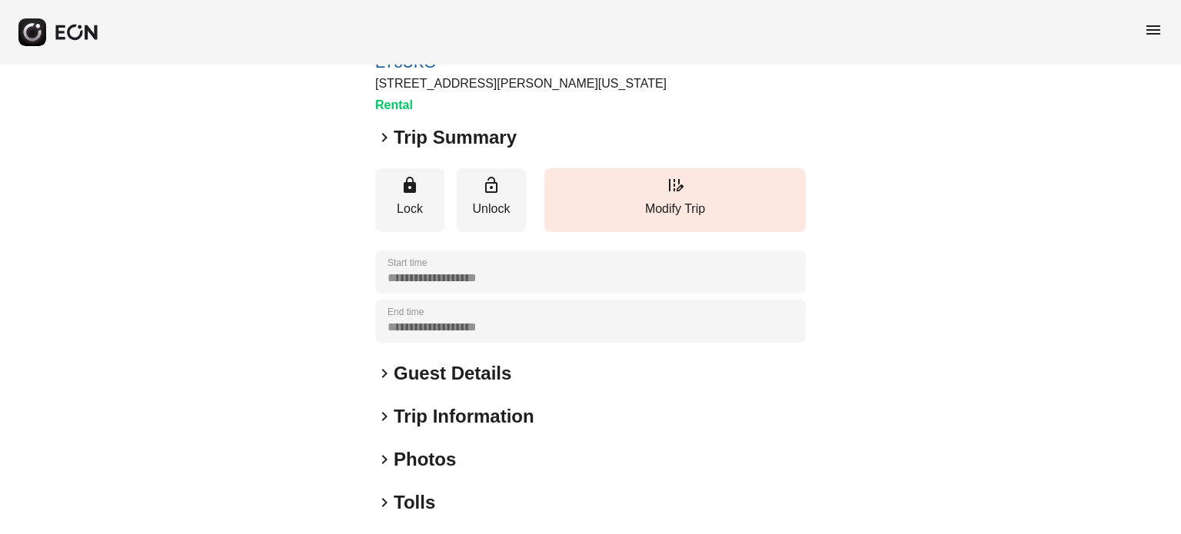
scroll to position [231, 0]
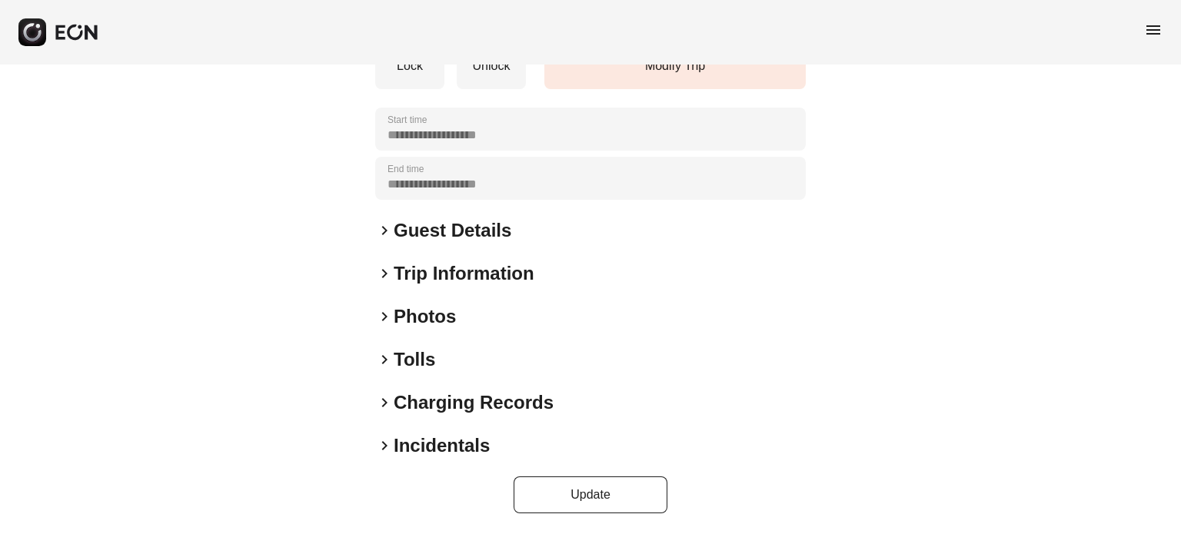
click at [440, 301] on div "**********" at bounding box center [590, 184] width 430 height 658
click at [437, 318] on h2 "Photos" at bounding box center [425, 316] width 62 height 25
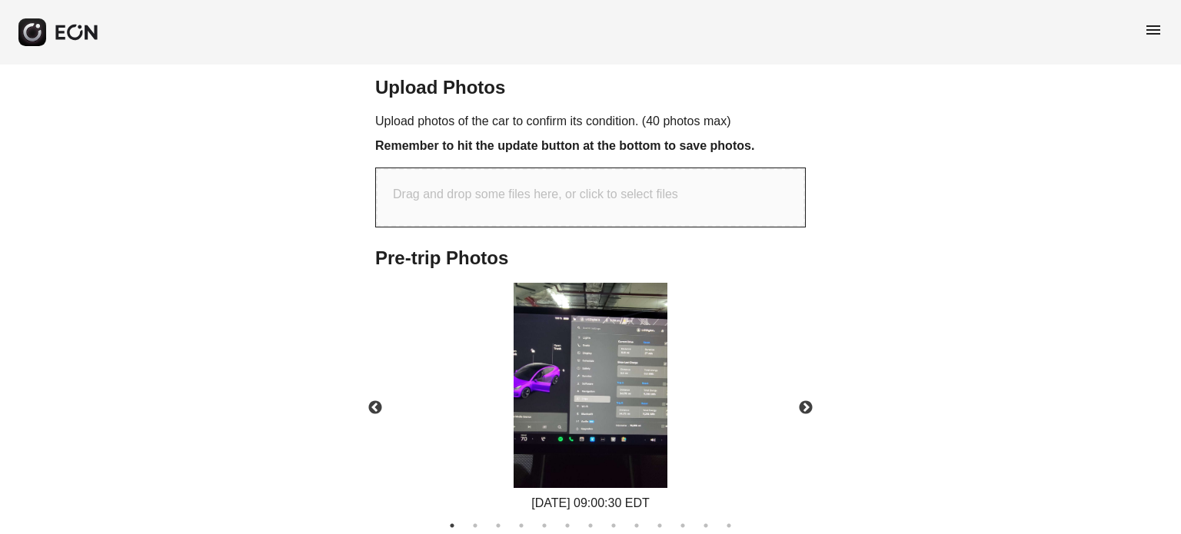
scroll to position [558, 0]
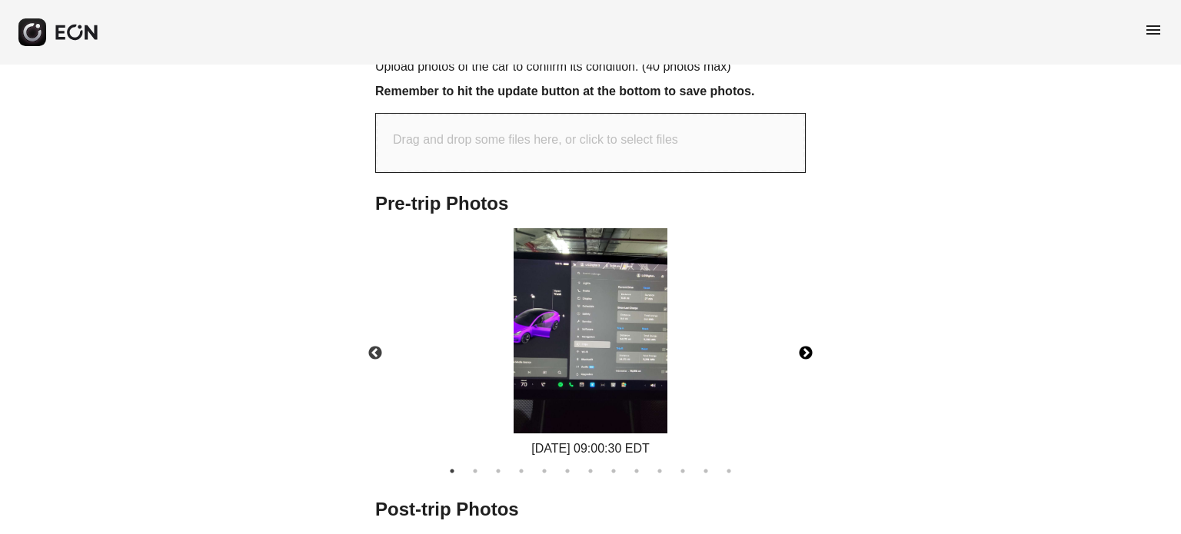
click at [812, 347] on button "Next" at bounding box center [806, 354] width 54 height 54
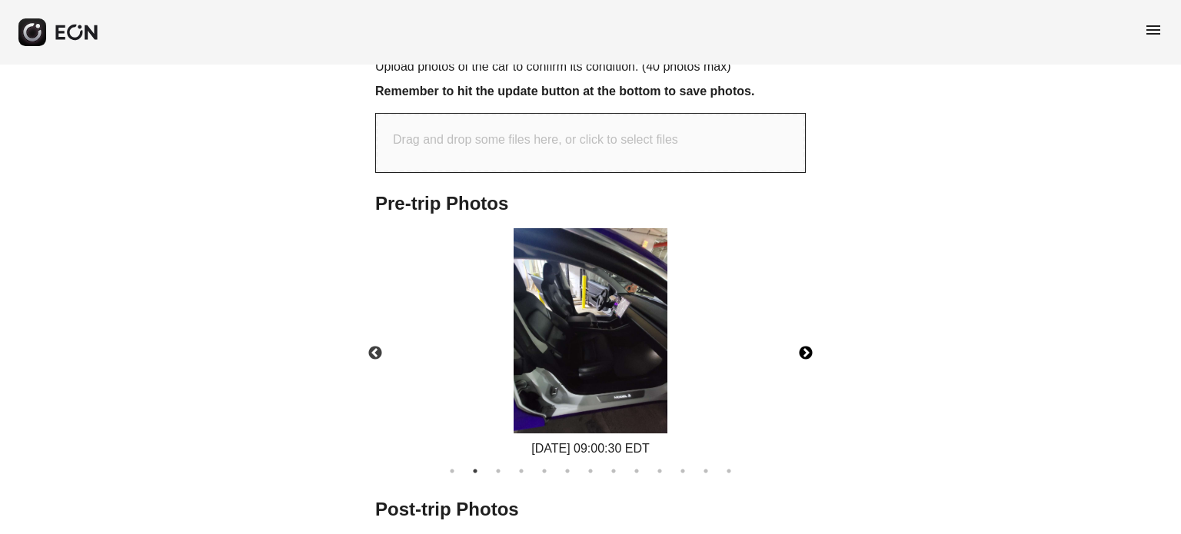
click at [806, 347] on button "Next" at bounding box center [806, 354] width 54 height 54
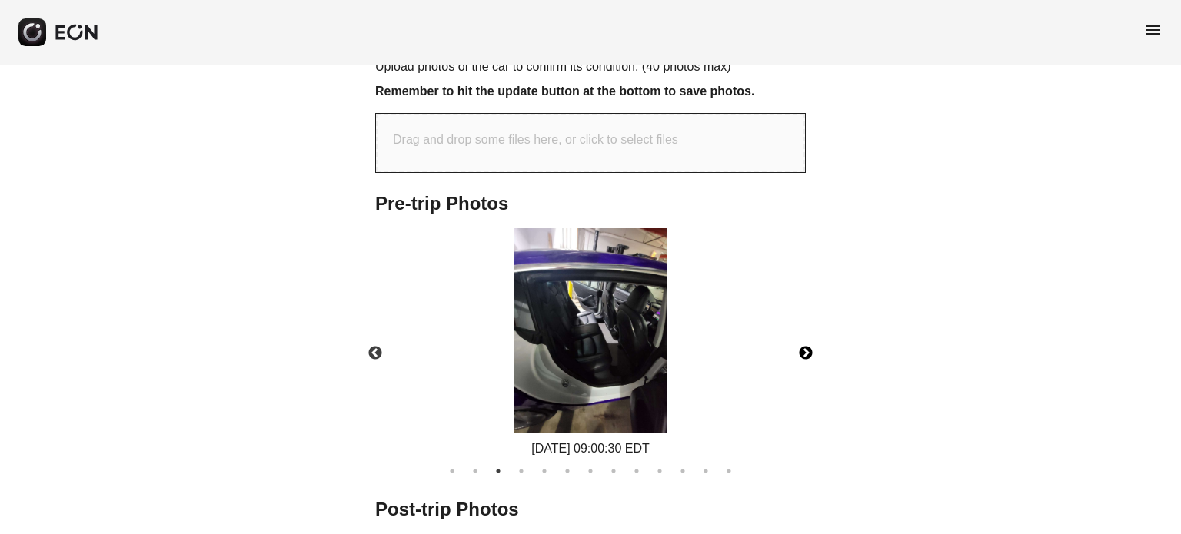
click at [806, 347] on button "Next" at bounding box center [806, 354] width 54 height 54
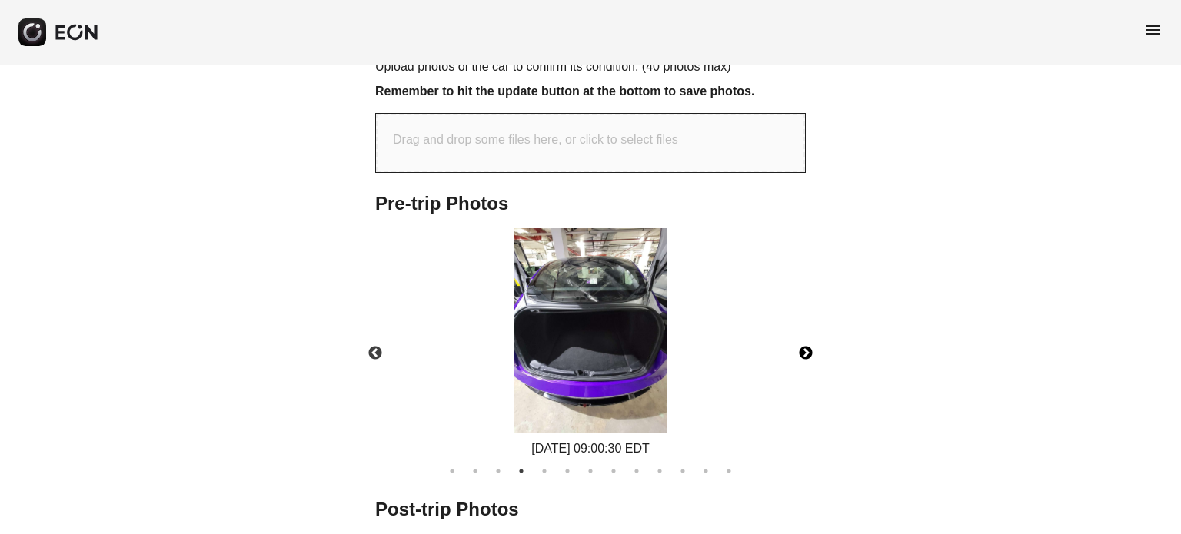
click at [806, 347] on button "Next" at bounding box center [806, 354] width 54 height 54
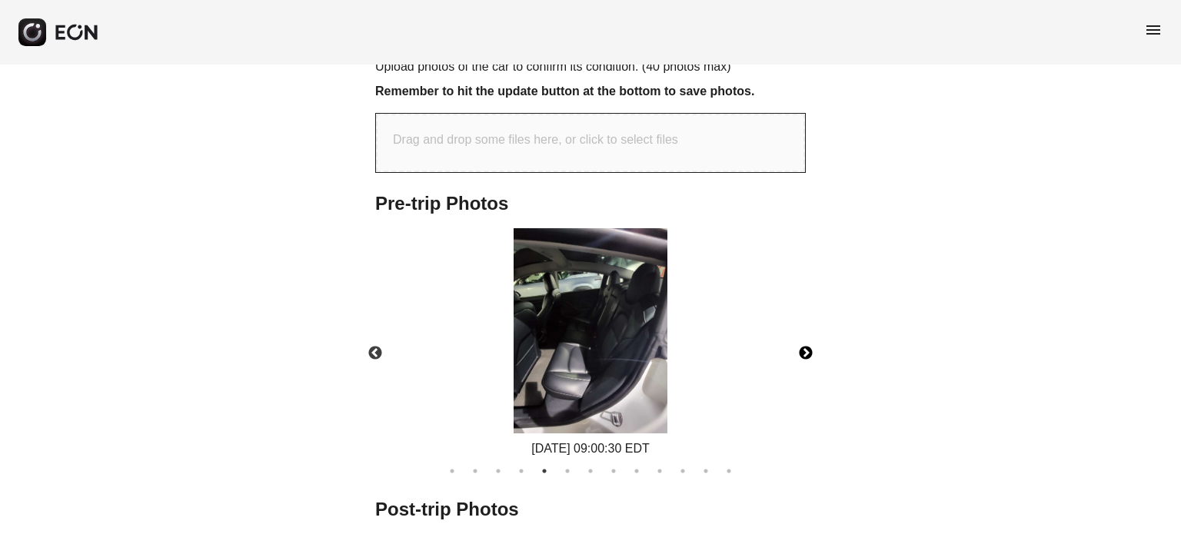
click at [806, 347] on button "Next" at bounding box center [806, 354] width 54 height 54
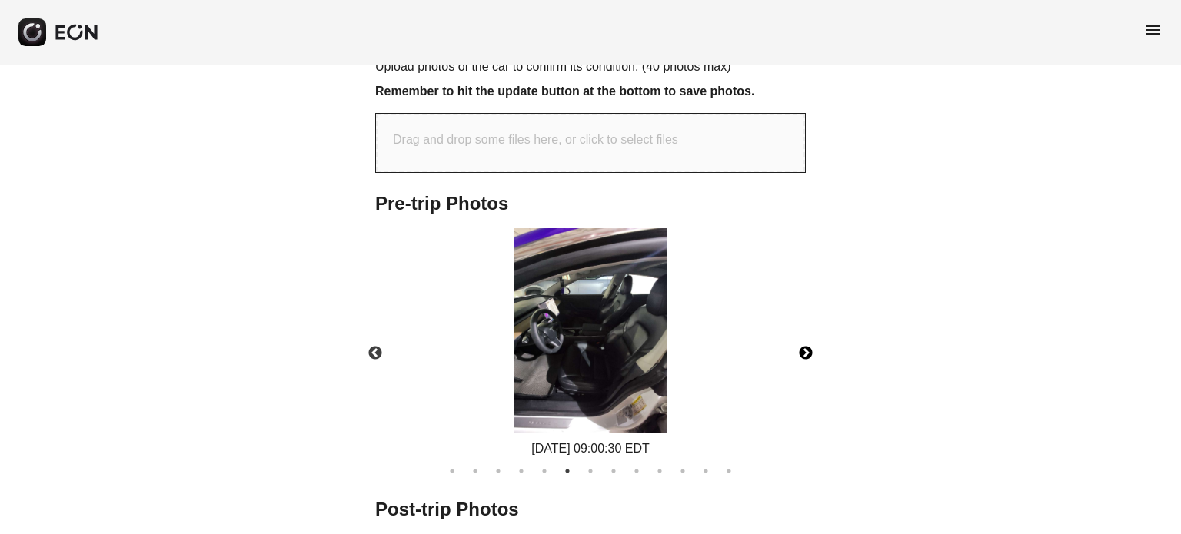
click at [806, 347] on button "Next" at bounding box center [806, 354] width 54 height 54
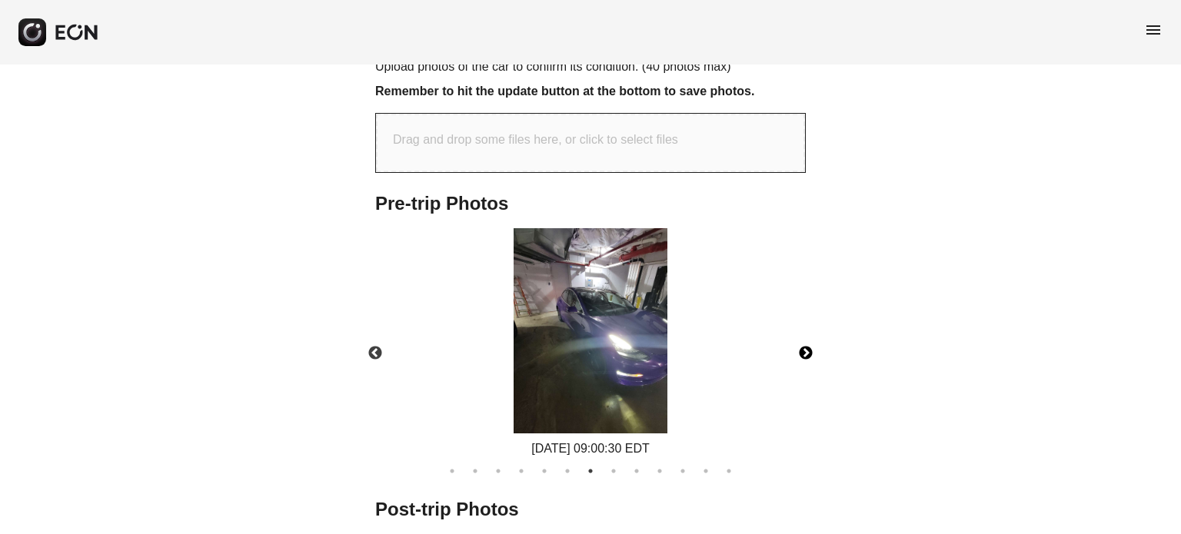
click at [806, 347] on button "Next" at bounding box center [806, 354] width 54 height 54
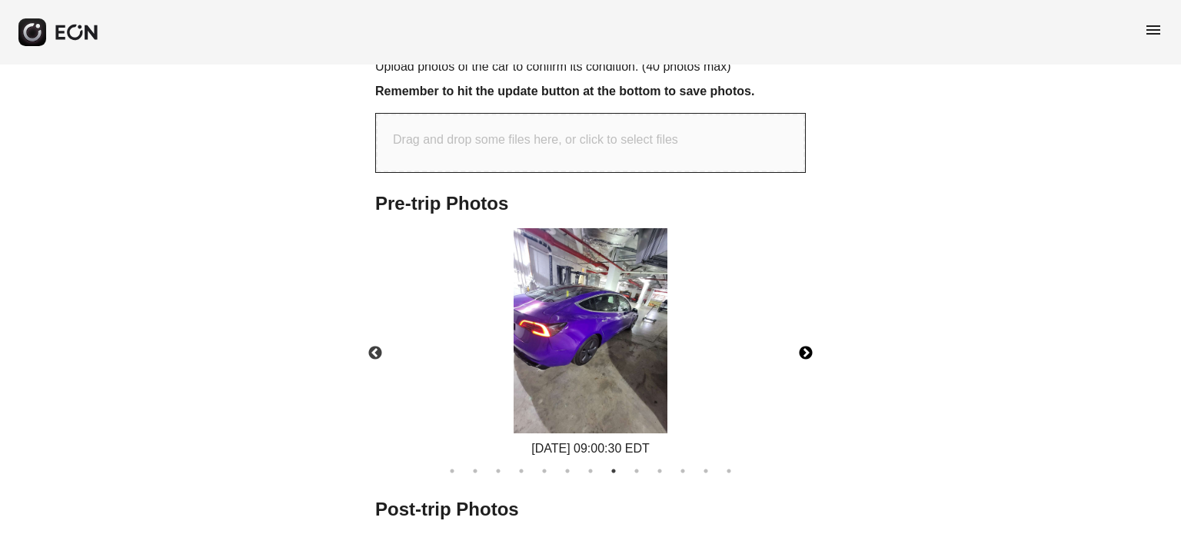
click at [806, 347] on button "Next" at bounding box center [806, 354] width 54 height 54
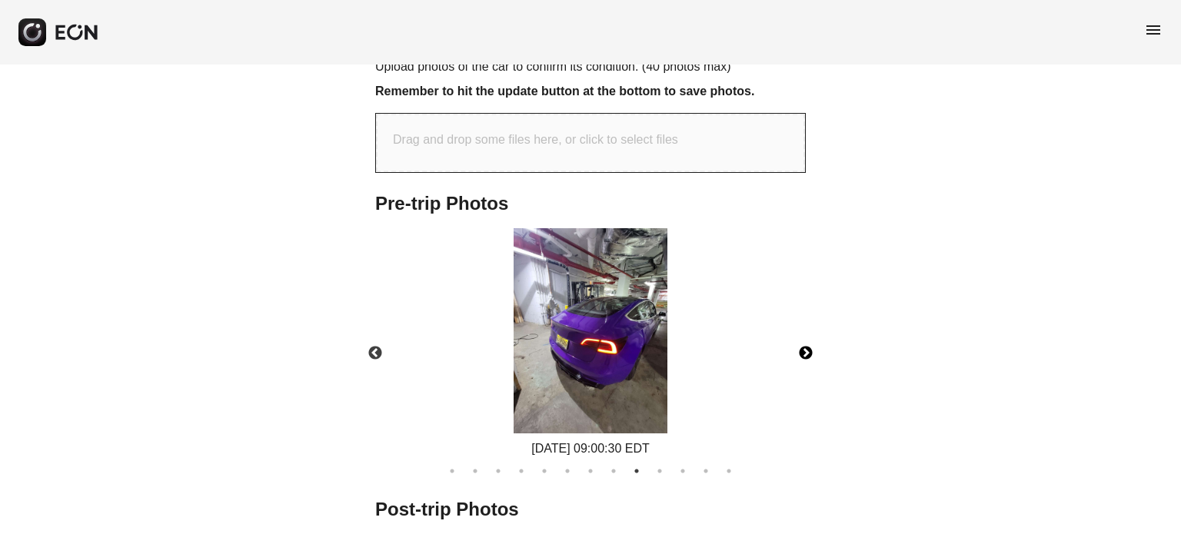
click at [806, 347] on button "Next" at bounding box center [806, 354] width 54 height 54
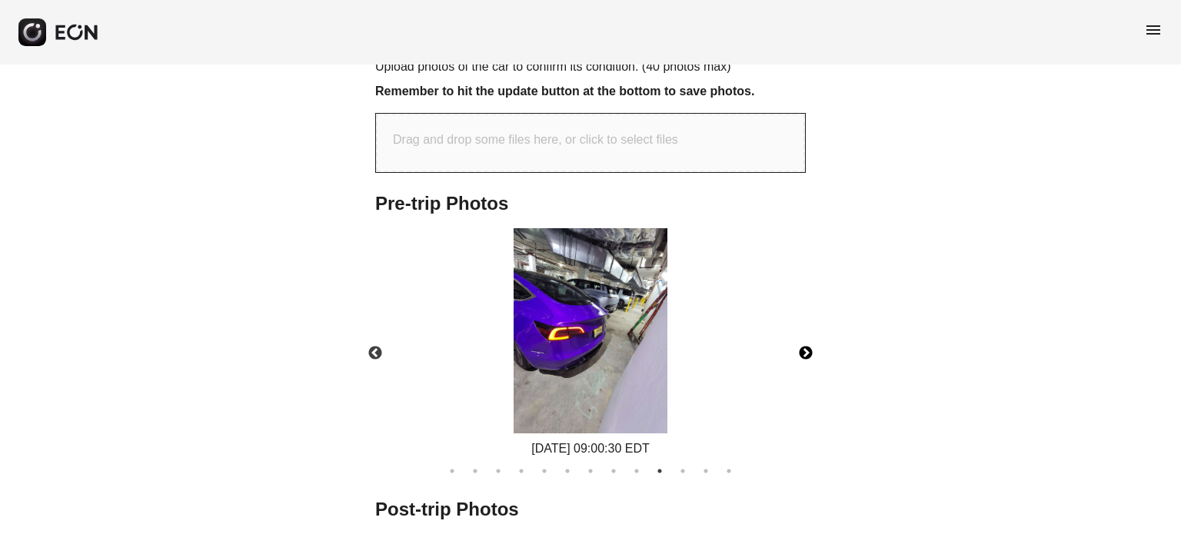
click at [806, 347] on button "Next" at bounding box center [806, 354] width 54 height 54
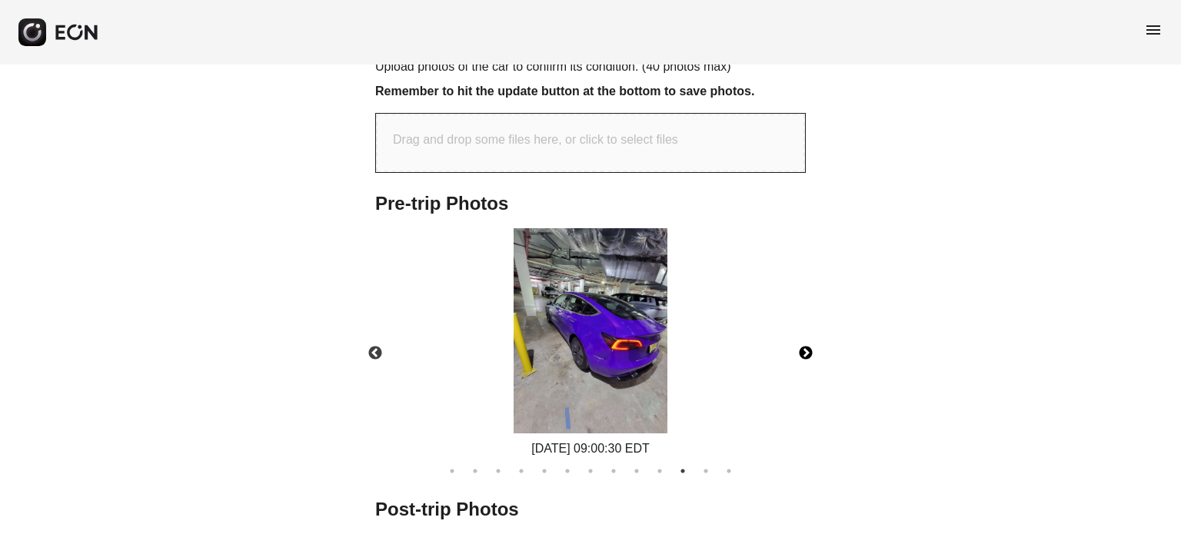
click at [806, 347] on button "Next" at bounding box center [806, 354] width 54 height 54
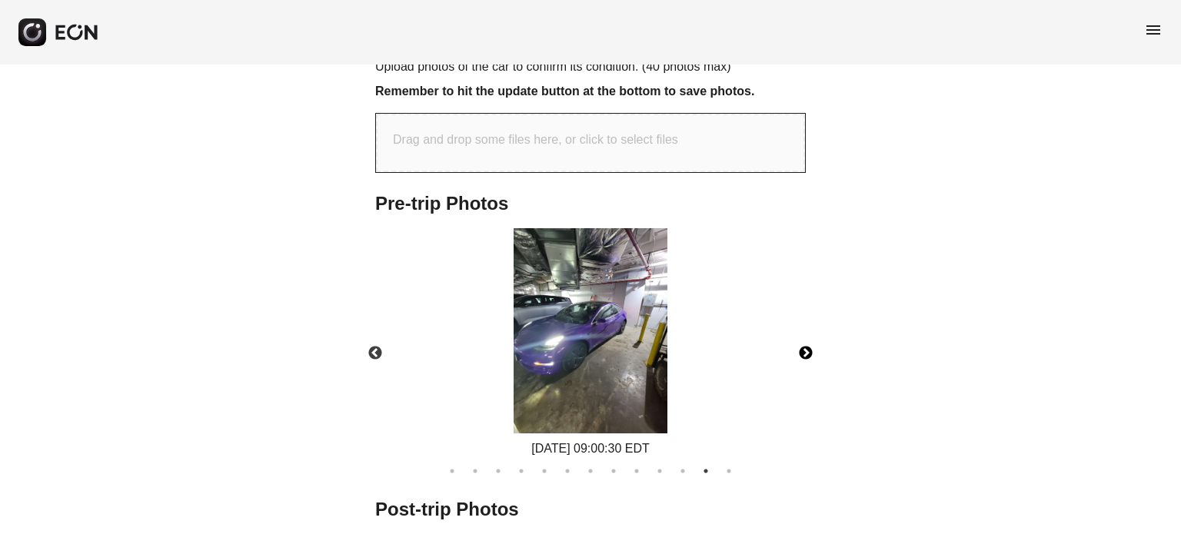
click at [806, 347] on button "Next" at bounding box center [806, 354] width 54 height 54
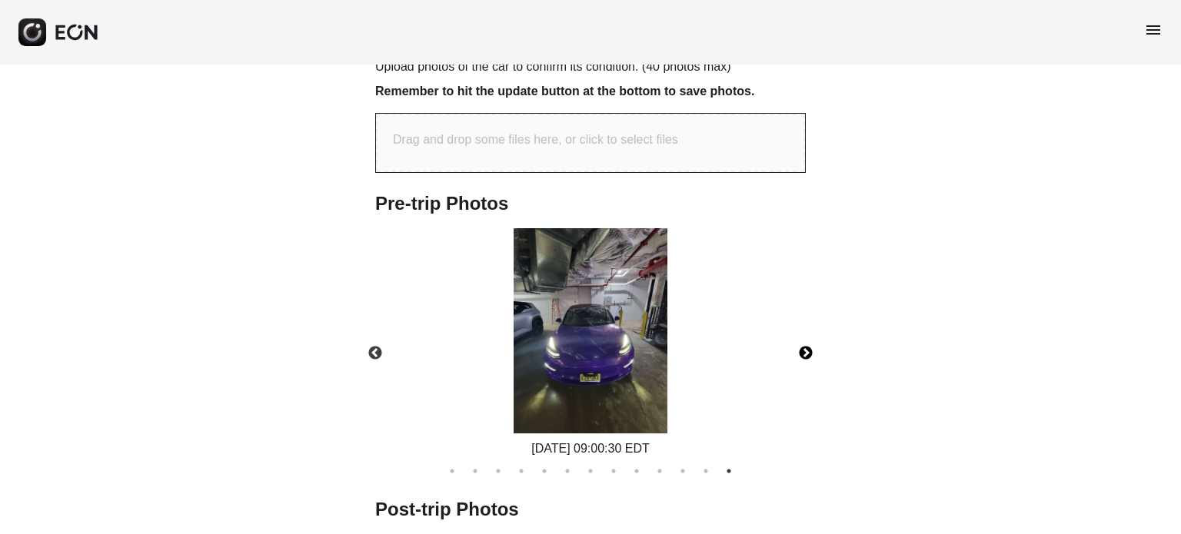
click at [806, 347] on button "Next" at bounding box center [806, 354] width 54 height 54
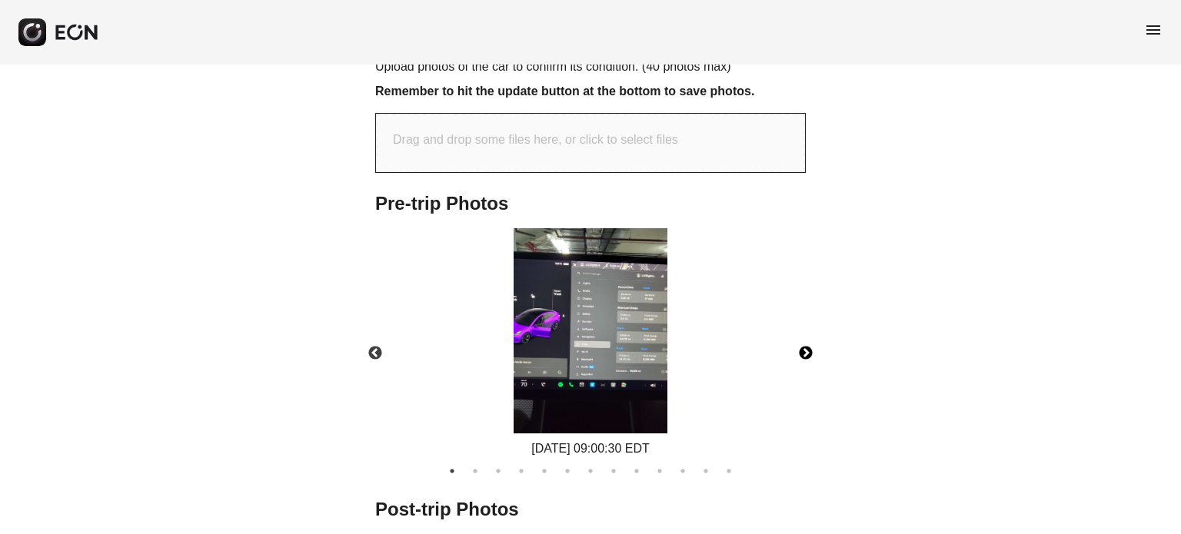
click at [806, 347] on button "Next" at bounding box center [806, 354] width 54 height 54
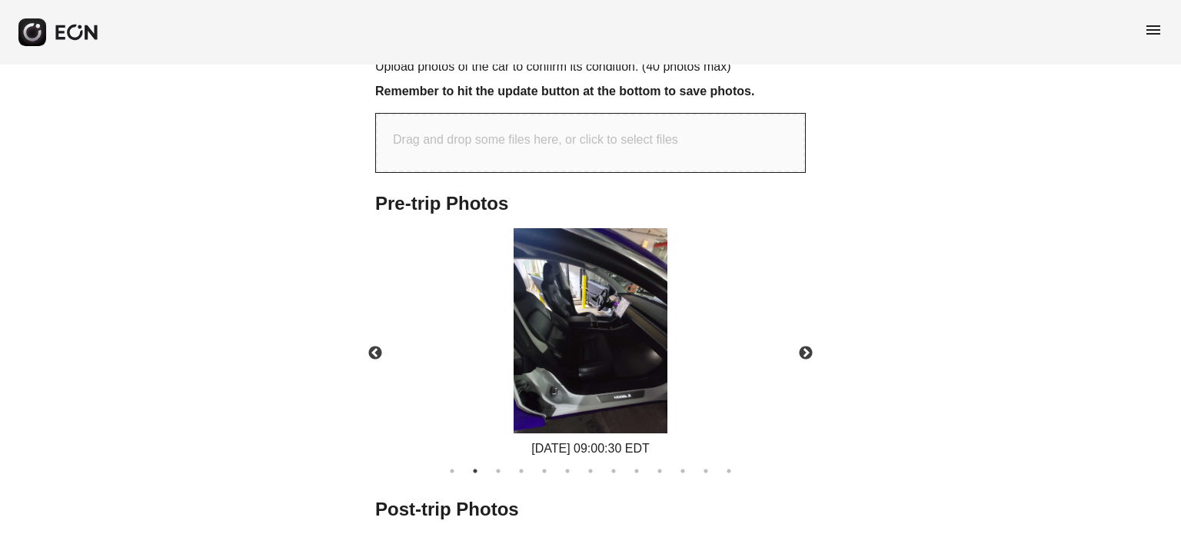
drag, startPoint x: 600, startPoint y: 329, endPoint x: 976, endPoint y: 256, distance: 383.7
click at [976, 256] on div "**********" at bounding box center [590, 124] width 1181 height 1234
click at [796, 352] on button "Next" at bounding box center [806, 354] width 54 height 54
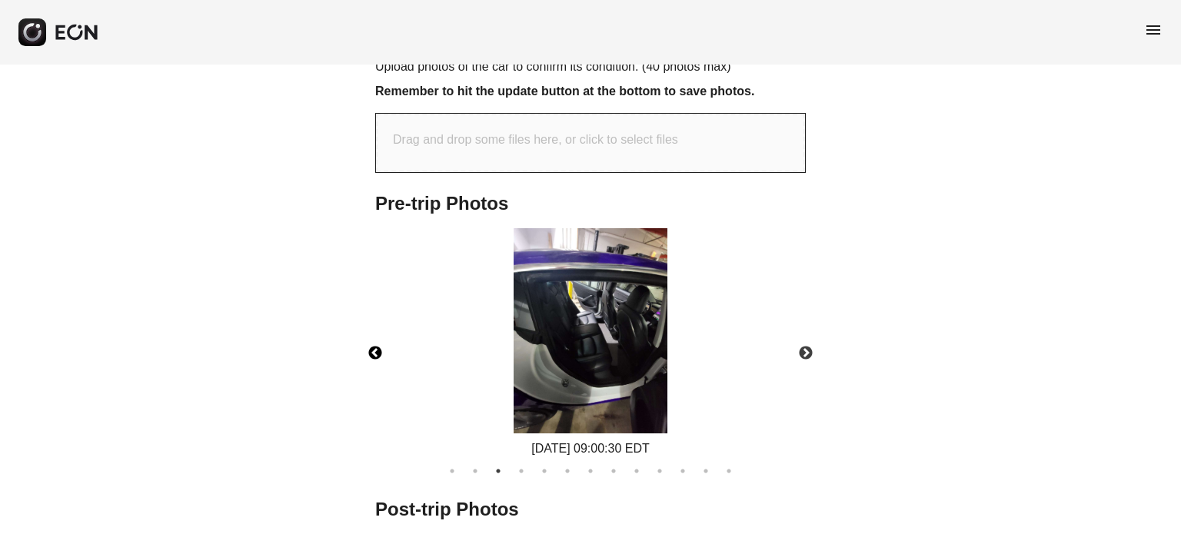
click at [384, 352] on button "Previous" at bounding box center [375, 354] width 54 height 54
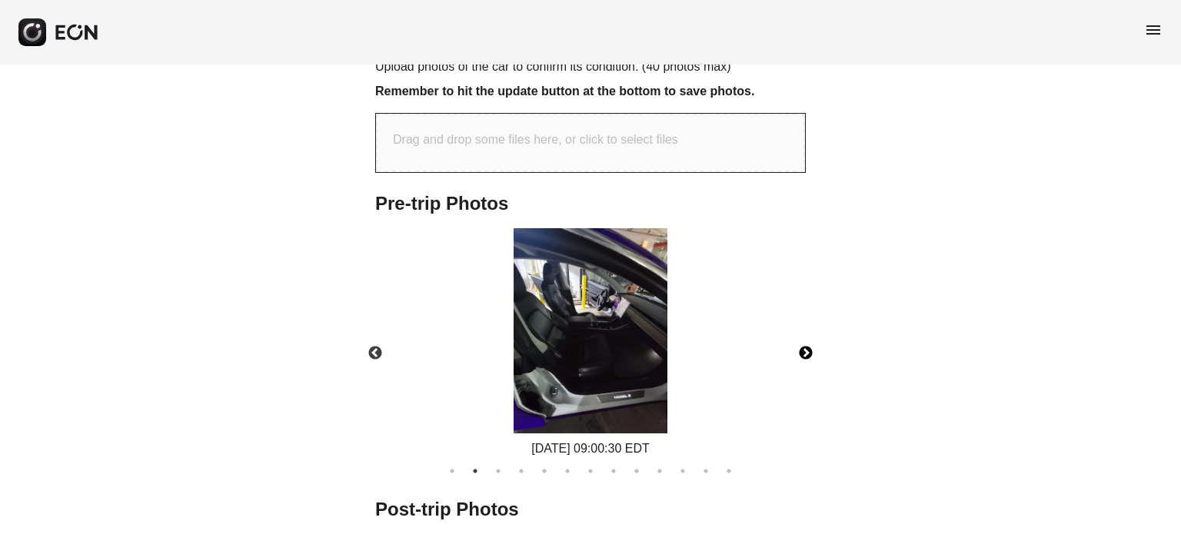
click at [813, 341] on button "Next" at bounding box center [806, 354] width 54 height 54
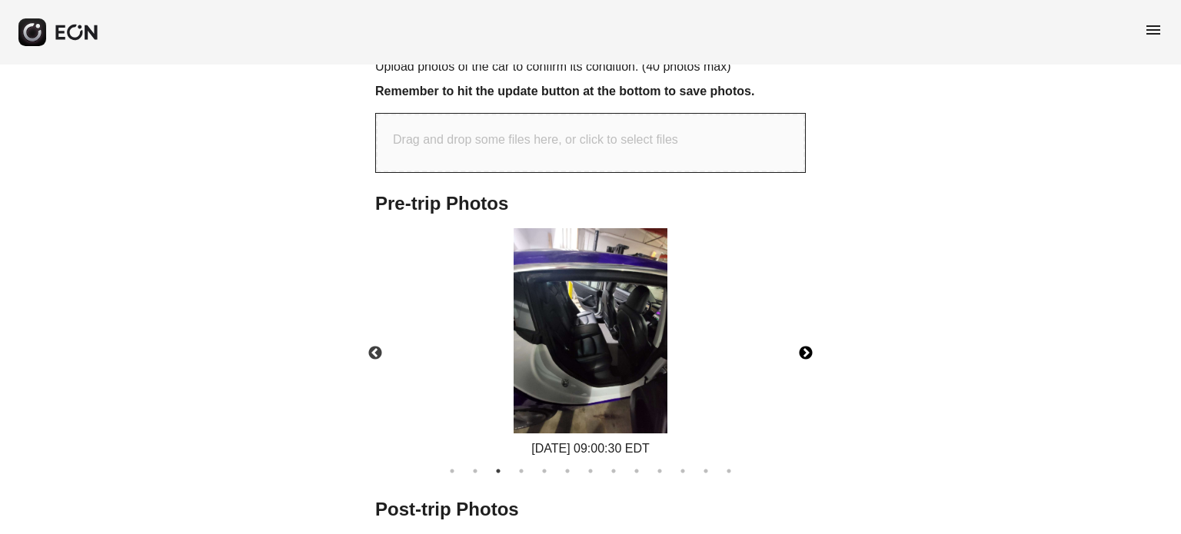
click at [814, 352] on button "Next" at bounding box center [806, 354] width 54 height 54
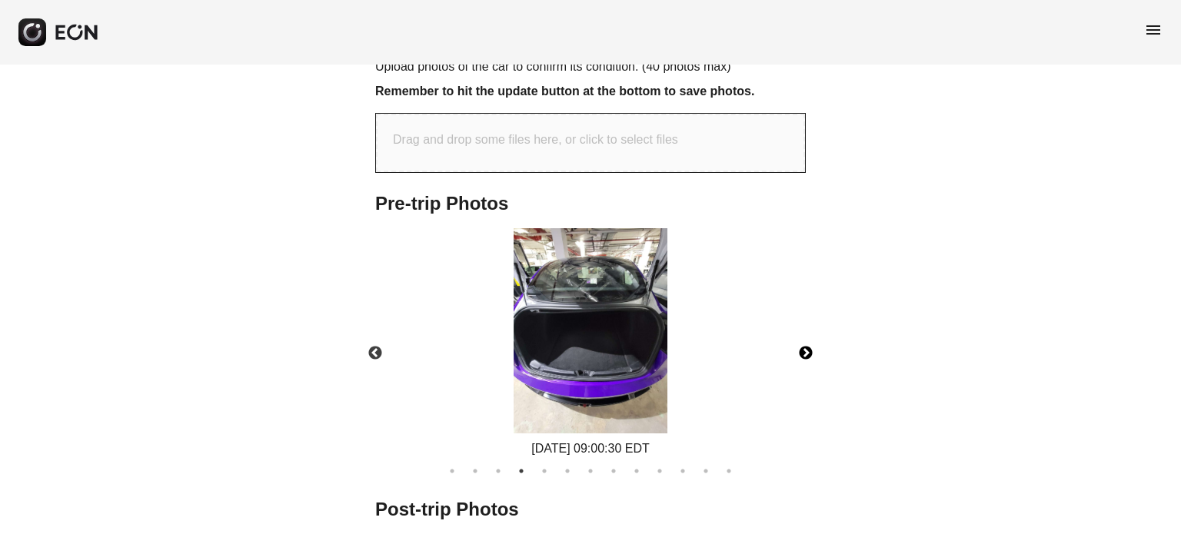
click at [806, 358] on button "Next" at bounding box center [806, 354] width 54 height 54
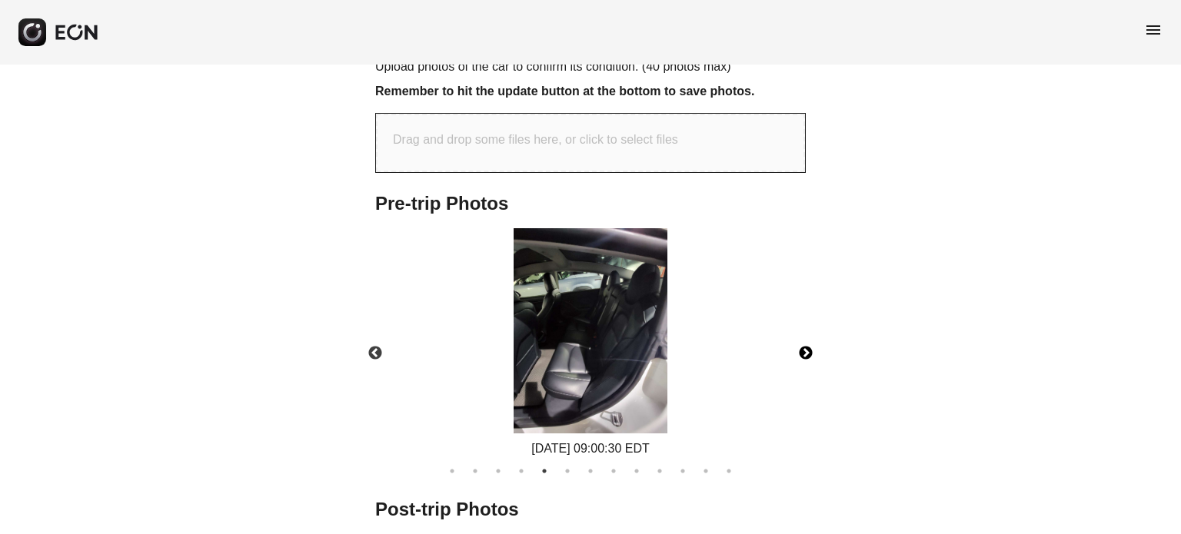
click at [804, 348] on button "Next" at bounding box center [806, 354] width 54 height 54
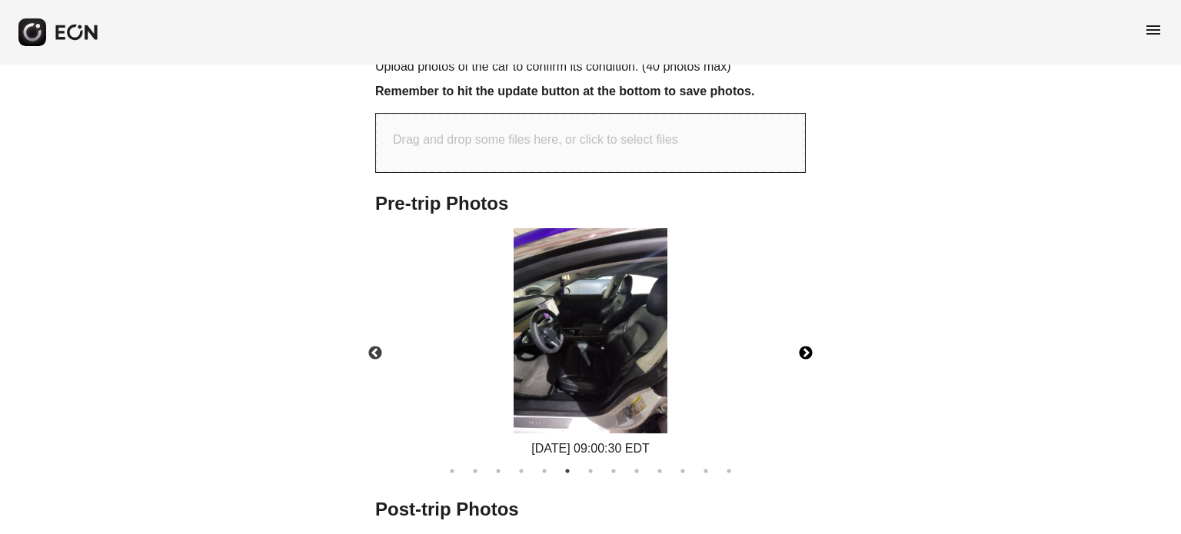
click at [802, 359] on button "Next" at bounding box center [806, 354] width 54 height 54
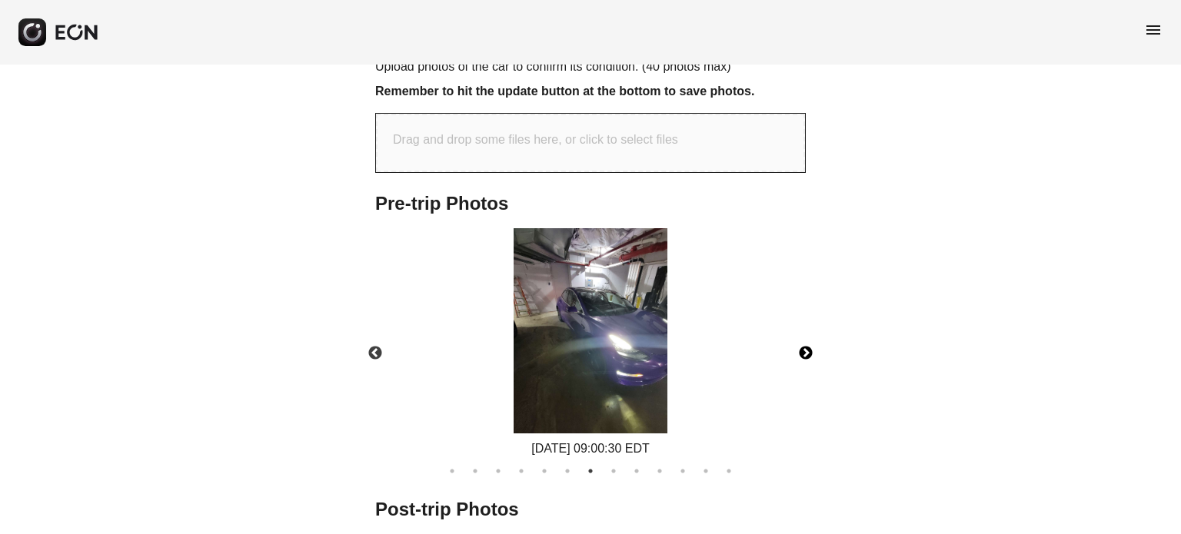
drag, startPoint x: 806, startPoint y: 344, endPoint x: 795, endPoint y: 343, distance: 10.9
click at [806, 344] on button "Next" at bounding box center [806, 354] width 54 height 54
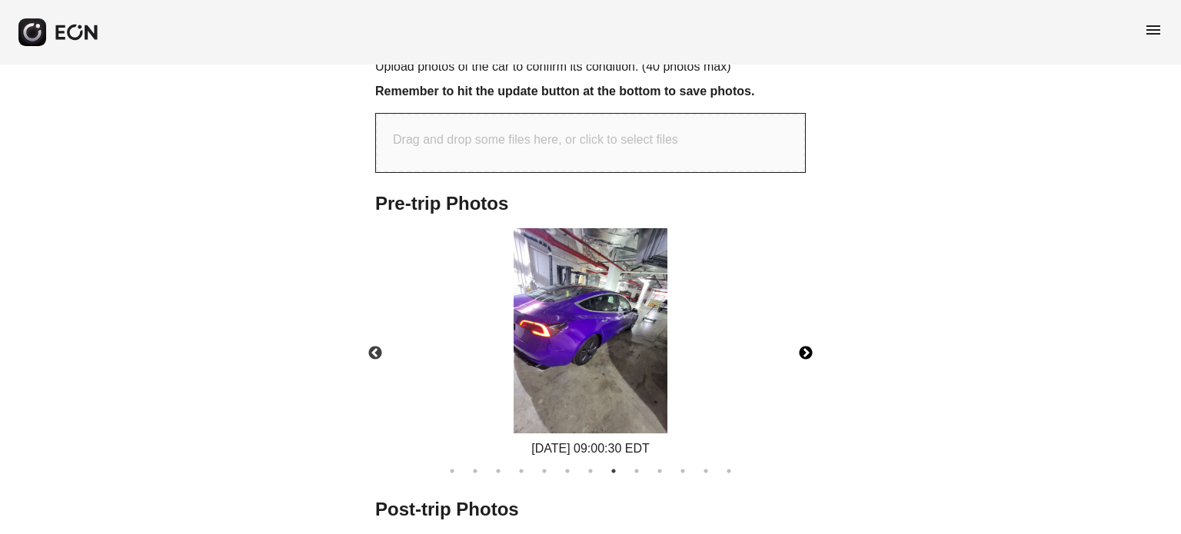
click at [802, 351] on button "Next" at bounding box center [806, 354] width 54 height 54
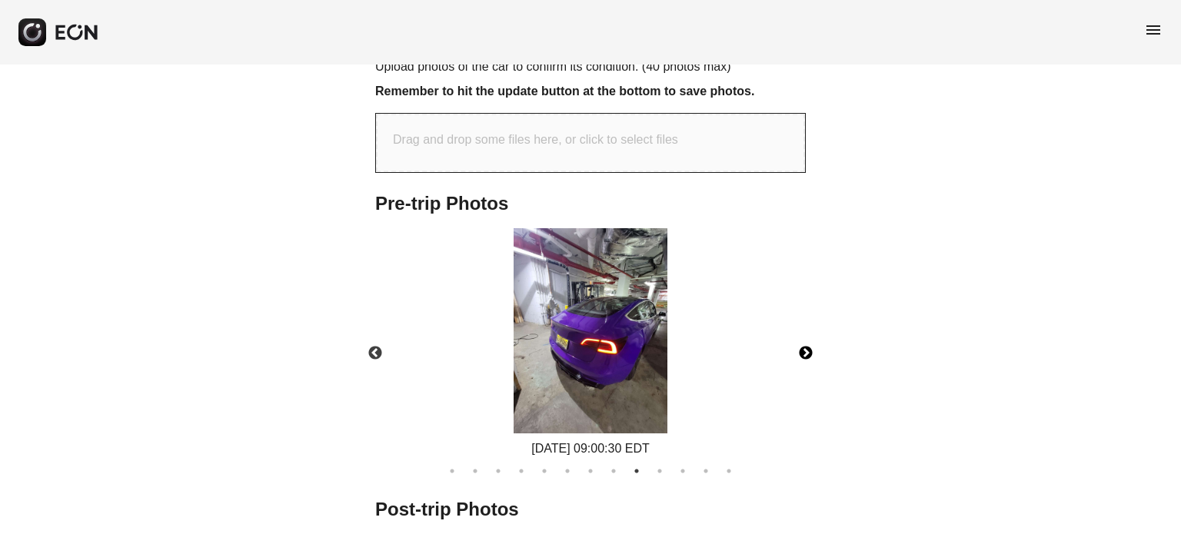
click at [799, 353] on button "Next" at bounding box center [806, 354] width 54 height 54
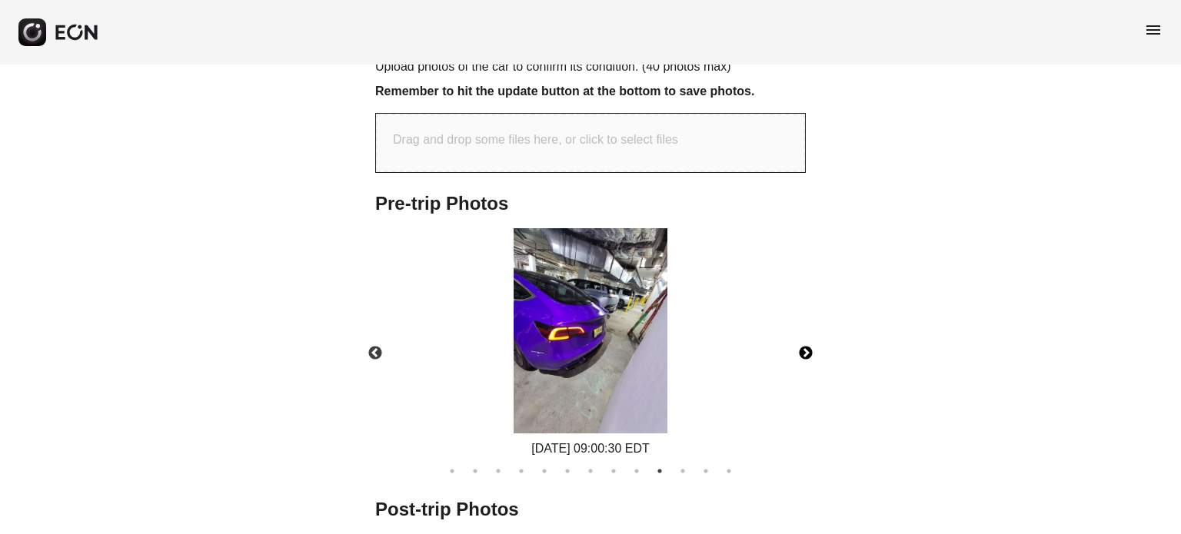
click at [802, 351] on button "Next" at bounding box center [806, 354] width 54 height 54
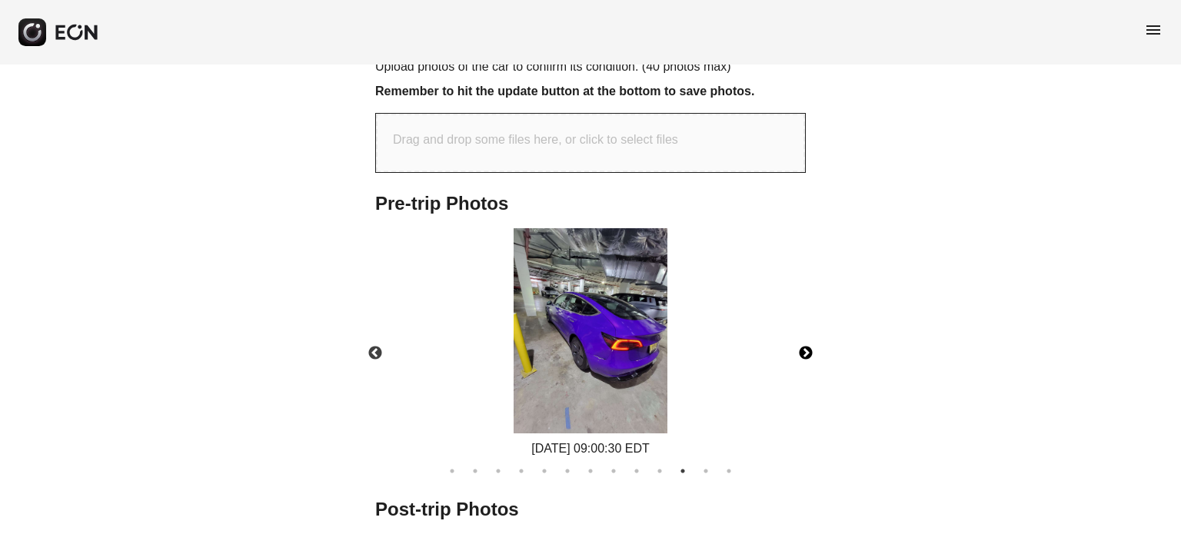
click at [798, 351] on button "Next" at bounding box center [806, 354] width 54 height 54
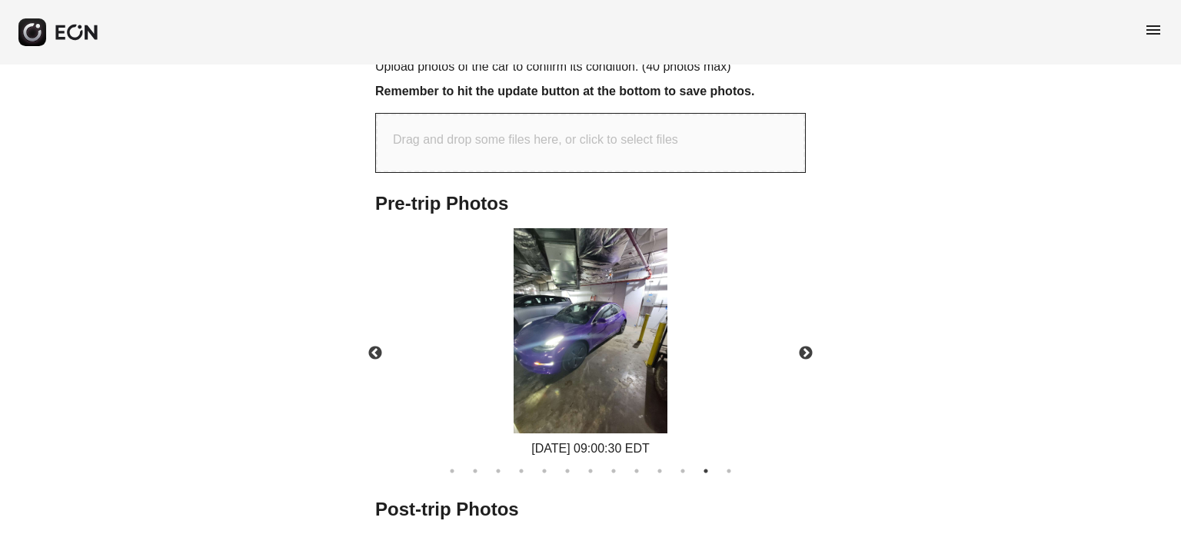
drag, startPoint x: 500, startPoint y: 248, endPoint x: 541, endPoint y: 321, distance: 82.9
click at [806, 343] on button "Next" at bounding box center [806, 354] width 54 height 54
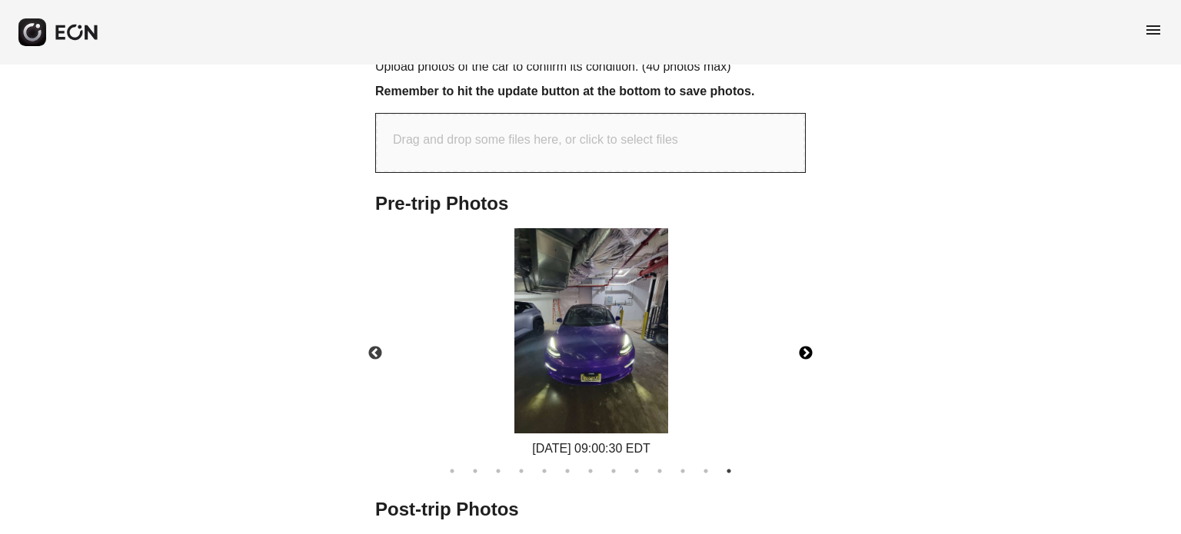
drag, startPoint x: 566, startPoint y: 312, endPoint x: 564, endPoint y: 348, distance: 36.2
click at [564, 348] on img at bounding box center [591, 330] width 154 height 205
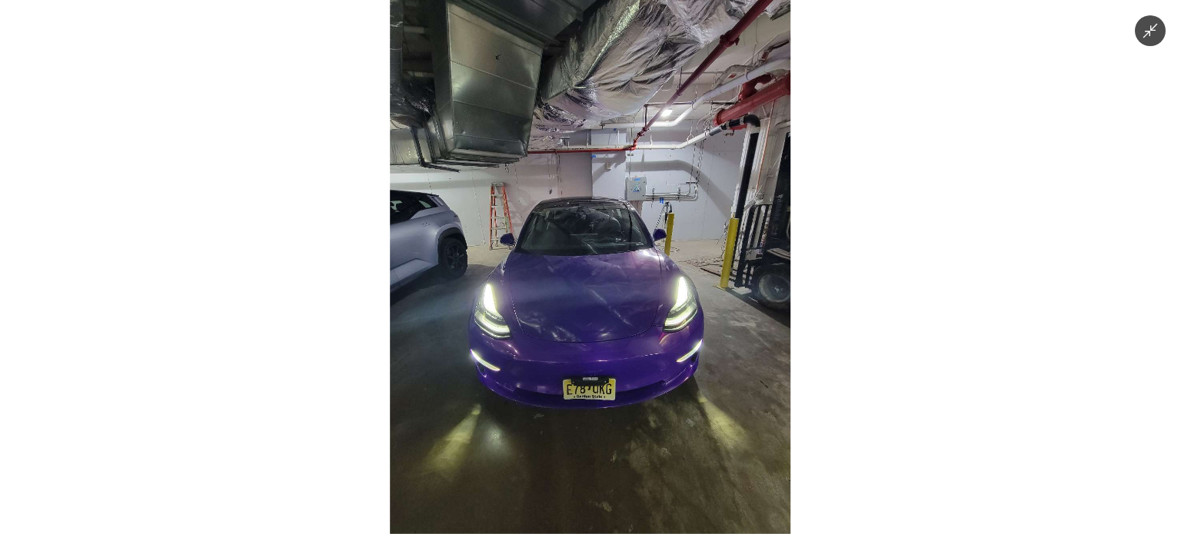
click at [856, 331] on div at bounding box center [590, 267] width 1181 height 534
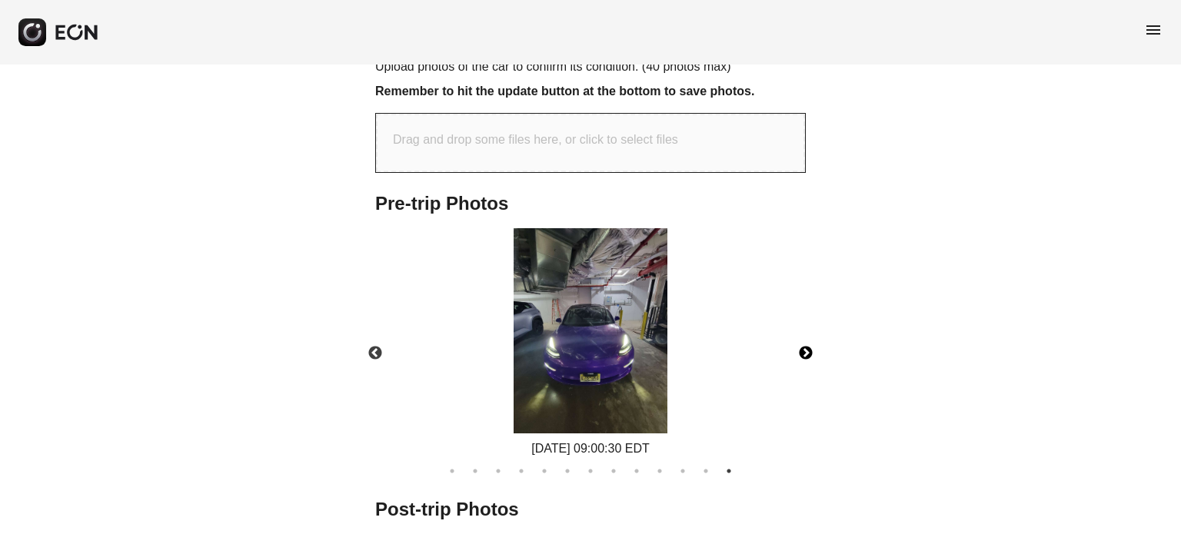
click at [779, 327] on button "Next" at bounding box center [806, 354] width 54 height 54
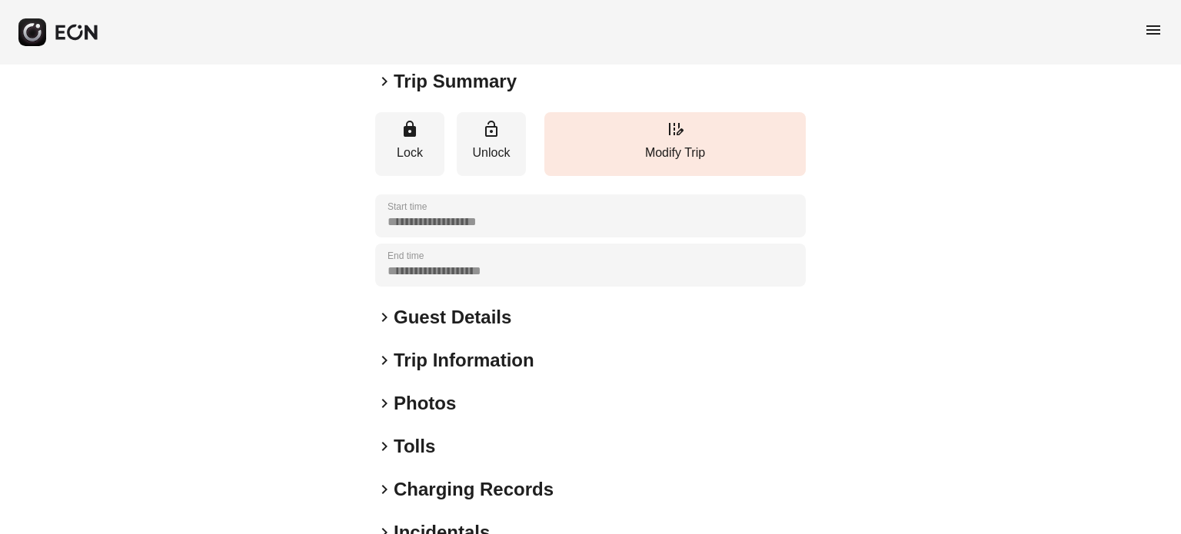
scroll to position [231, 0]
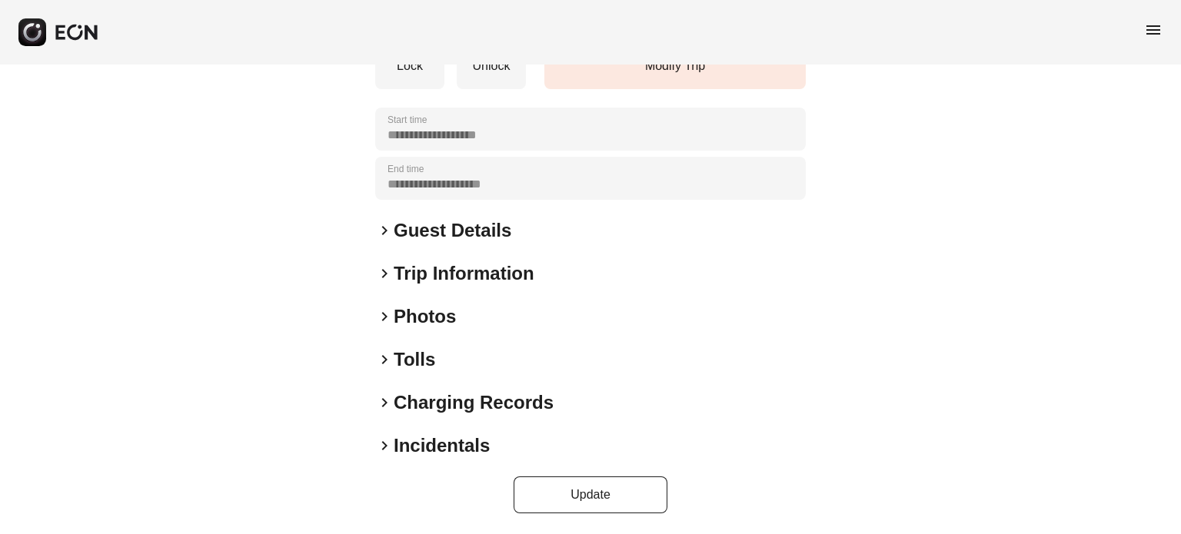
click at [407, 310] on h2 "Photos" at bounding box center [425, 316] width 62 height 25
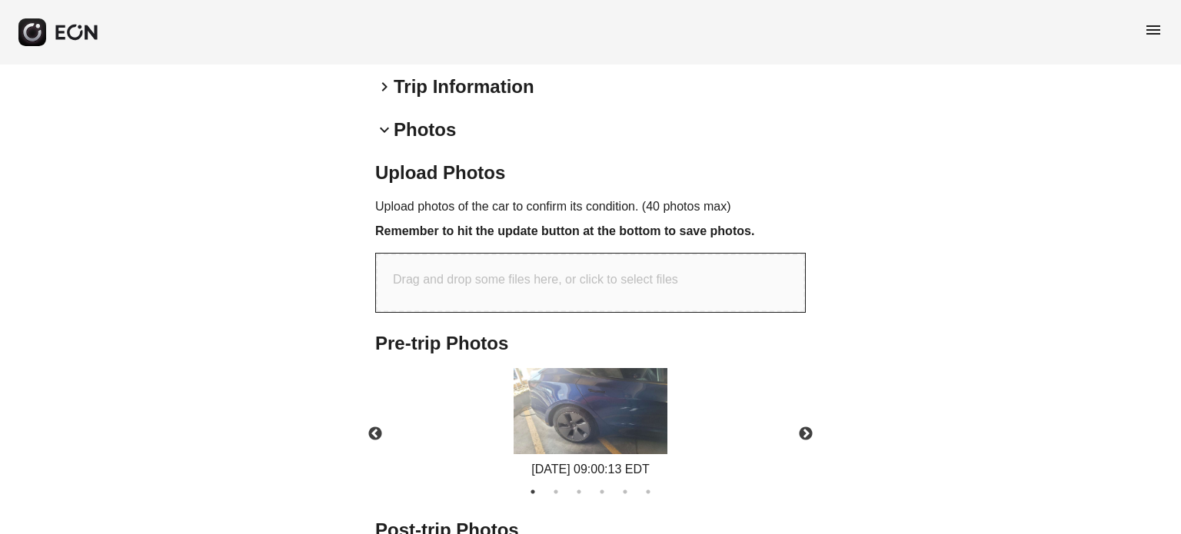
scroll to position [539, 0]
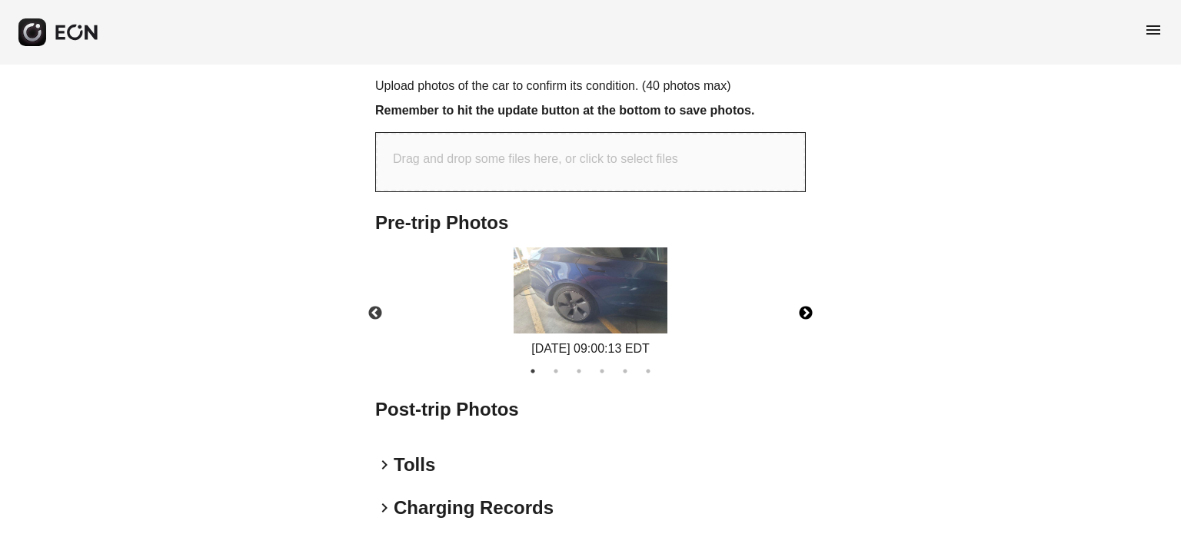
click at [818, 314] on button "Next" at bounding box center [806, 314] width 54 height 54
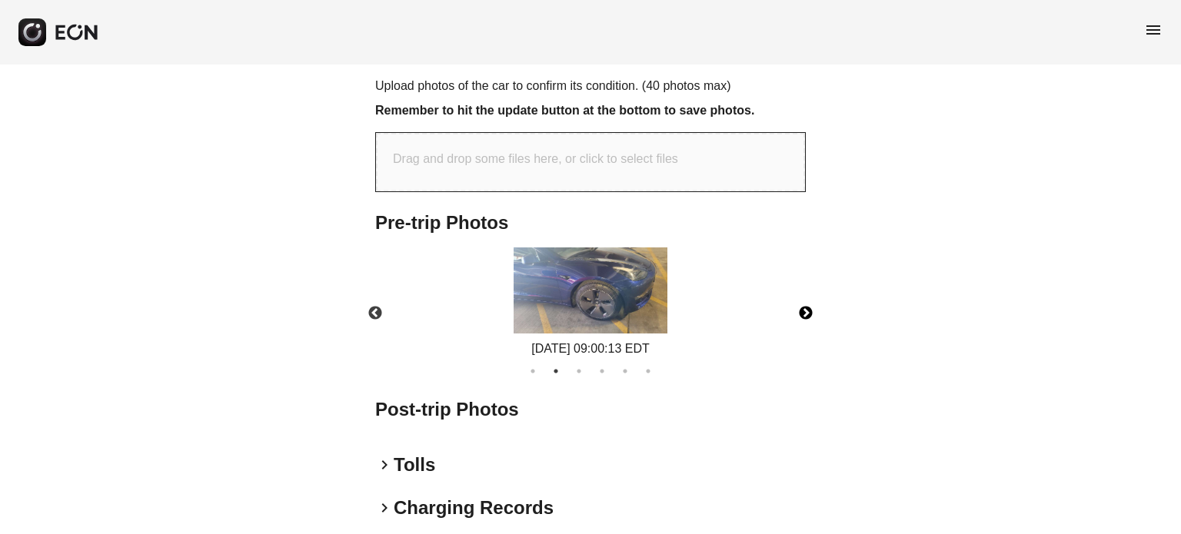
click at [799, 307] on button "Next" at bounding box center [806, 314] width 54 height 54
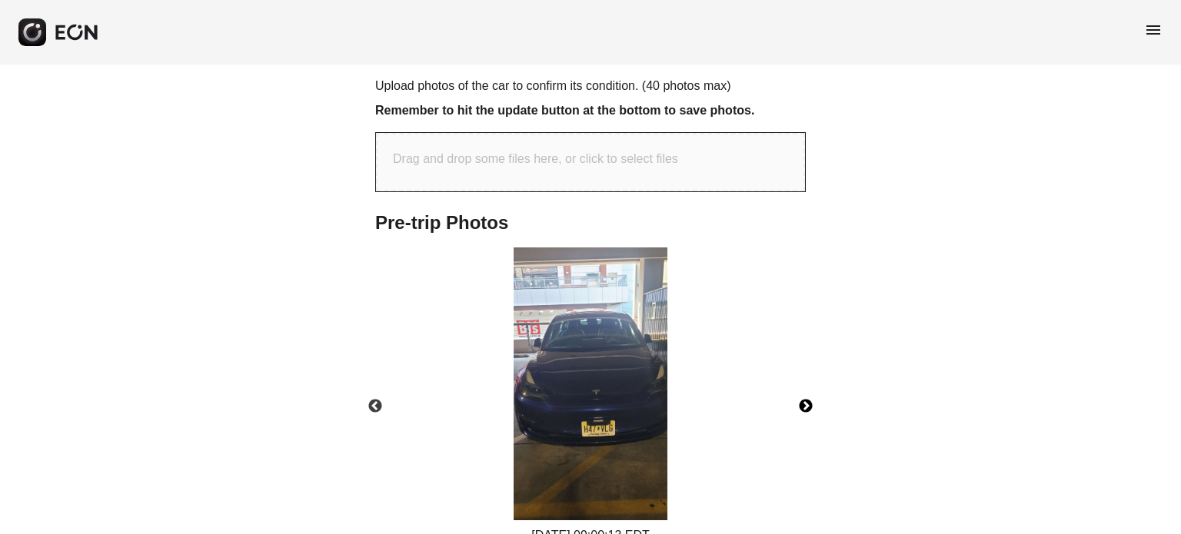
click at [799, 307] on div "08/10/2025 09:00:13 EDT" at bounding box center [590, 396] width 457 height 297
click at [806, 420] on button "Next" at bounding box center [806, 407] width 54 height 54
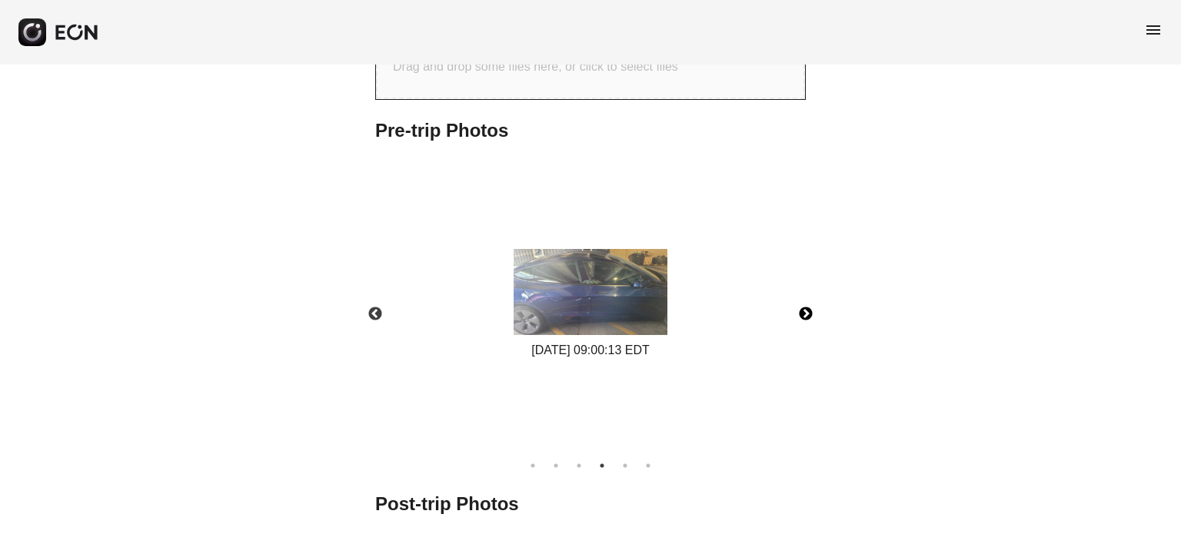
scroll to position [693, 0]
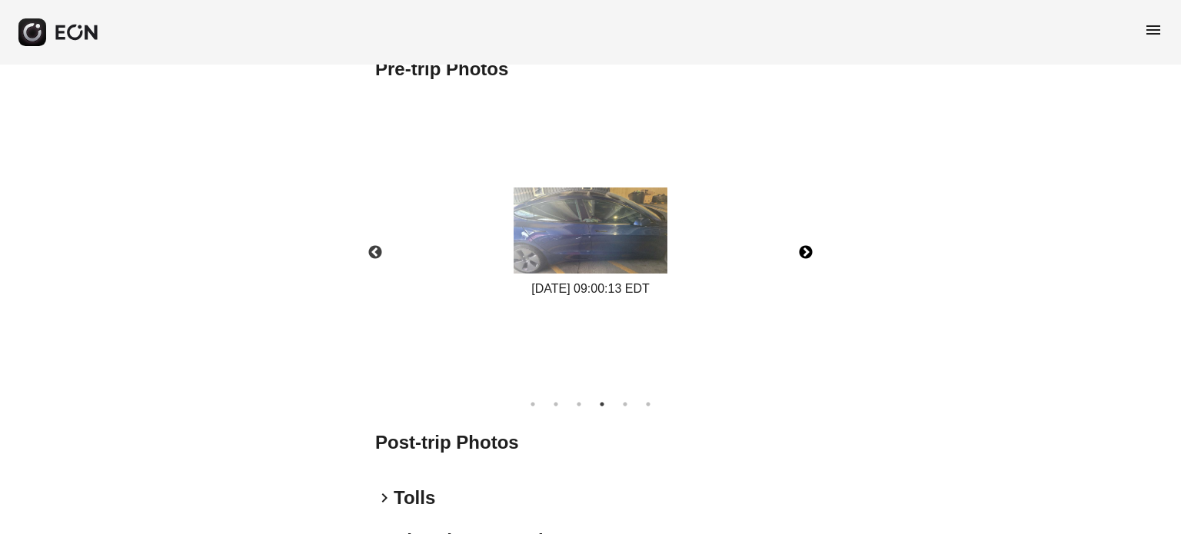
click at [792, 254] on button "Next" at bounding box center [806, 253] width 54 height 54
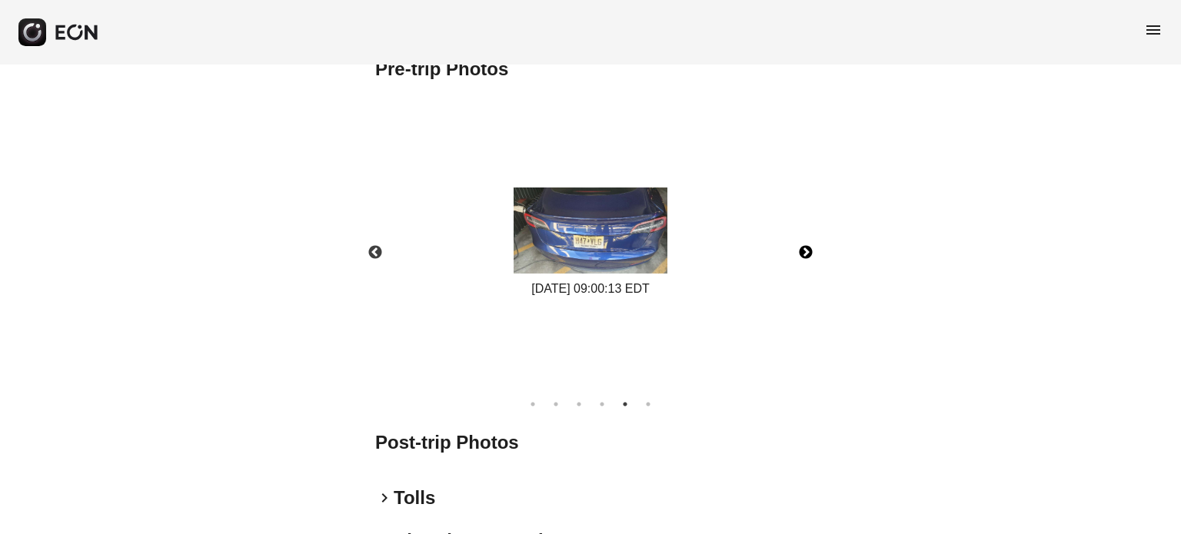
click at [792, 254] on button "Next" at bounding box center [806, 253] width 54 height 54
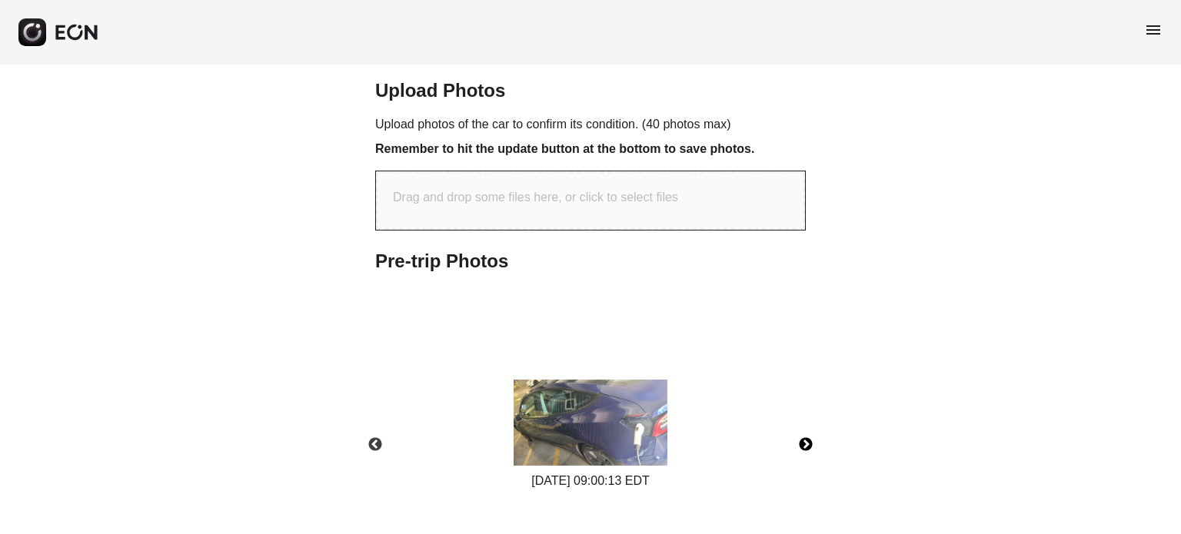
scroll to position [616, 0]
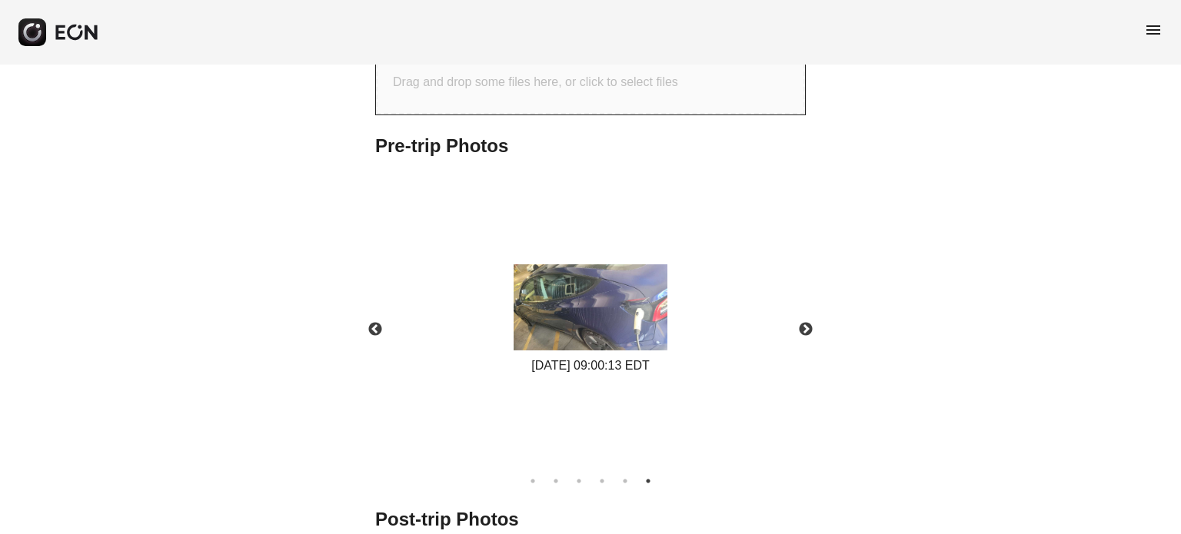
click at [553, 101] on div "Drag and drop some files here, or click to select files" at bounding box center [590, 85] width 429 height 58
type input "**********"
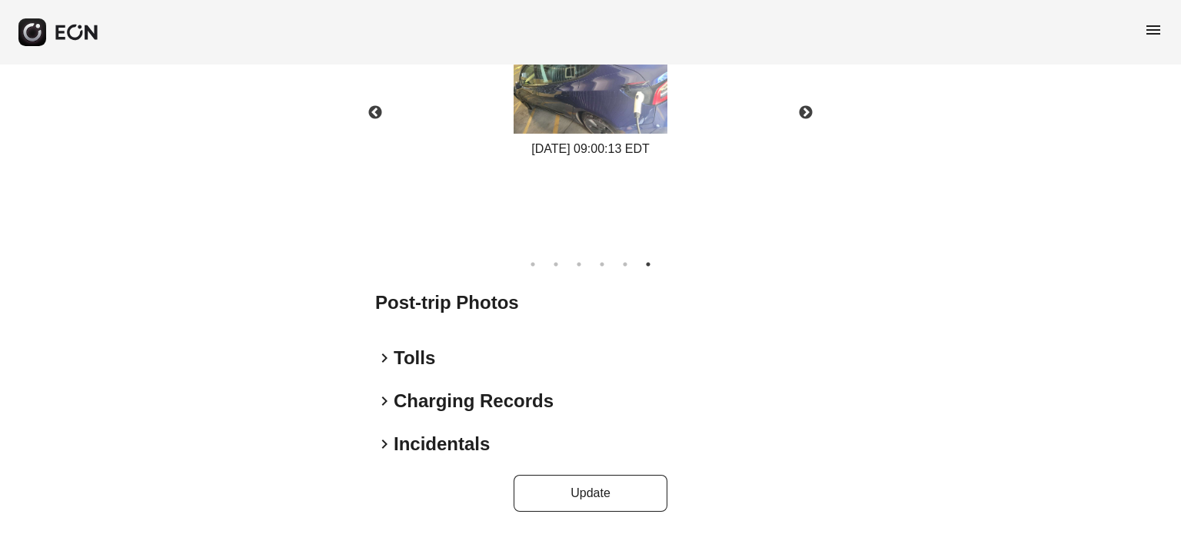
scroll to position [1138, 0]
click at [812, 140] on button "Next" at bounding box center [806, 113] width 54 height 54
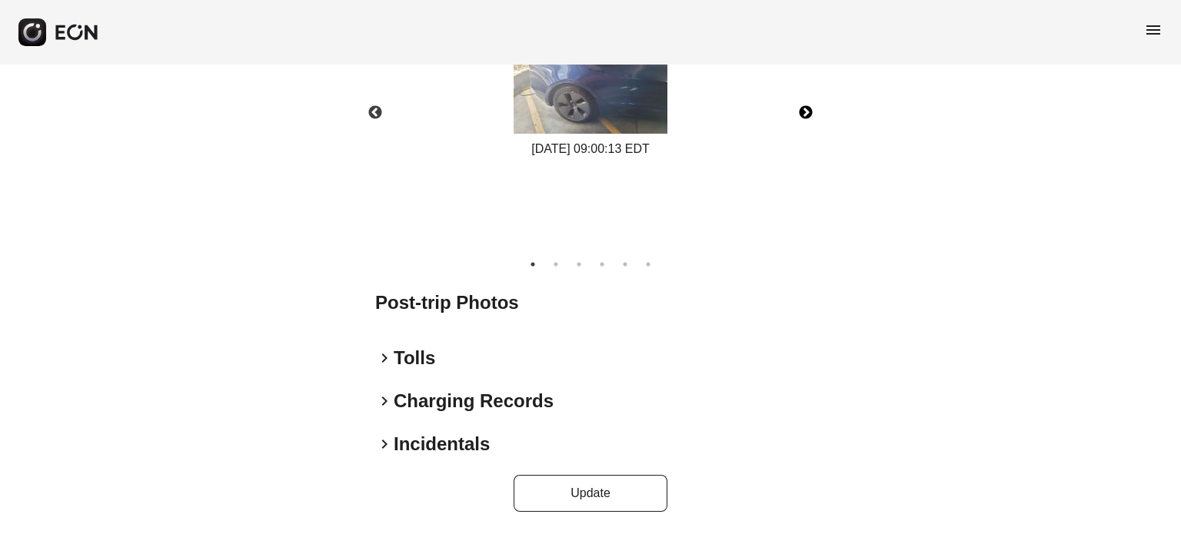
scroll to position [1230, 0]
click at [809, 140] on button "Next" at bounding box center [806, 113] width 54 height 54
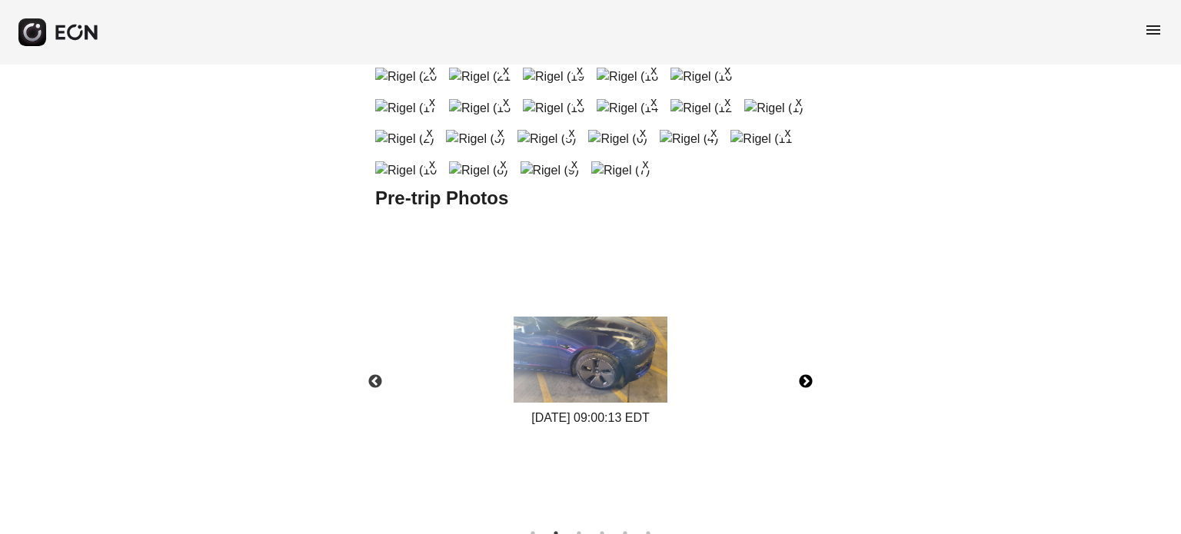
scroll to position [769, 0]
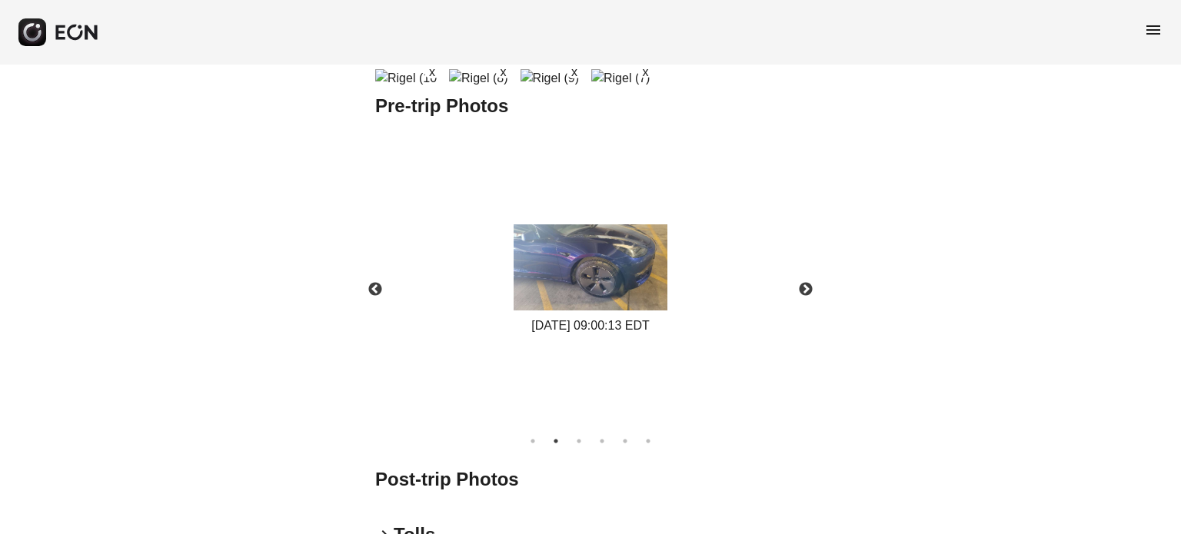
click at [637, 78] on button "x" at bounding box center [644, 70] width 15 height 15
click at [779, 47] on button "x" at bounding box center [786, 39] width 15 height 15
click at [493, 47] on button "x" at bounding box center [500, 39] width 15 height 15
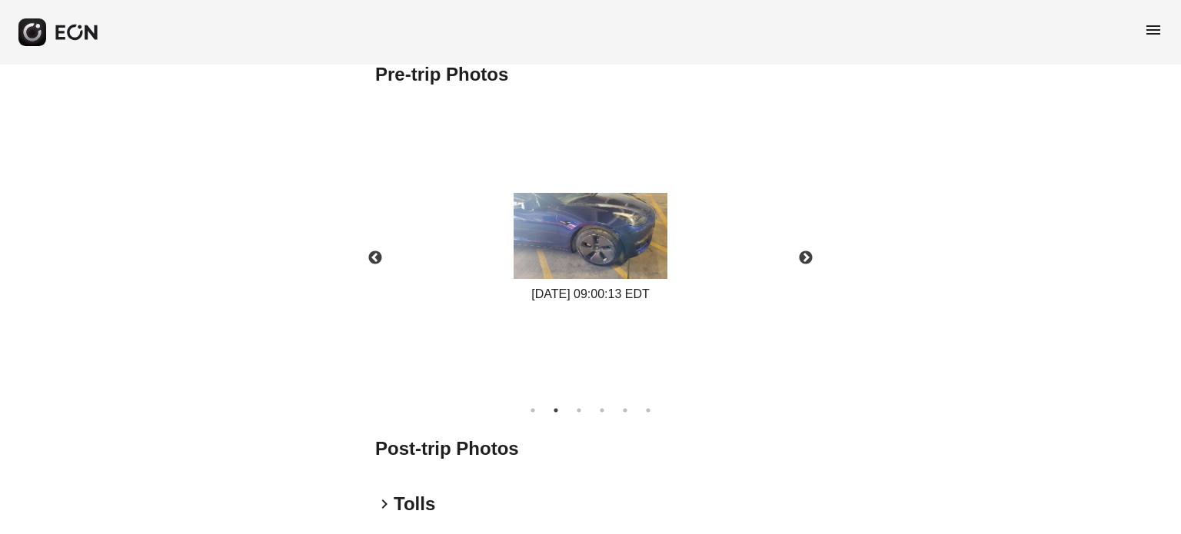
click at [493, 47] on button "x" at bounding box center [500, 39] width 15 height 15
click at [444, 56] on div "x x x x x x x x x x x x x x x x x" at bounding box center [590, 15] width 430 height 81
click at [444, 56] on div "x x x x x x x x x x x x x x x x" at bounding box center [590, 15] width 430 height 81
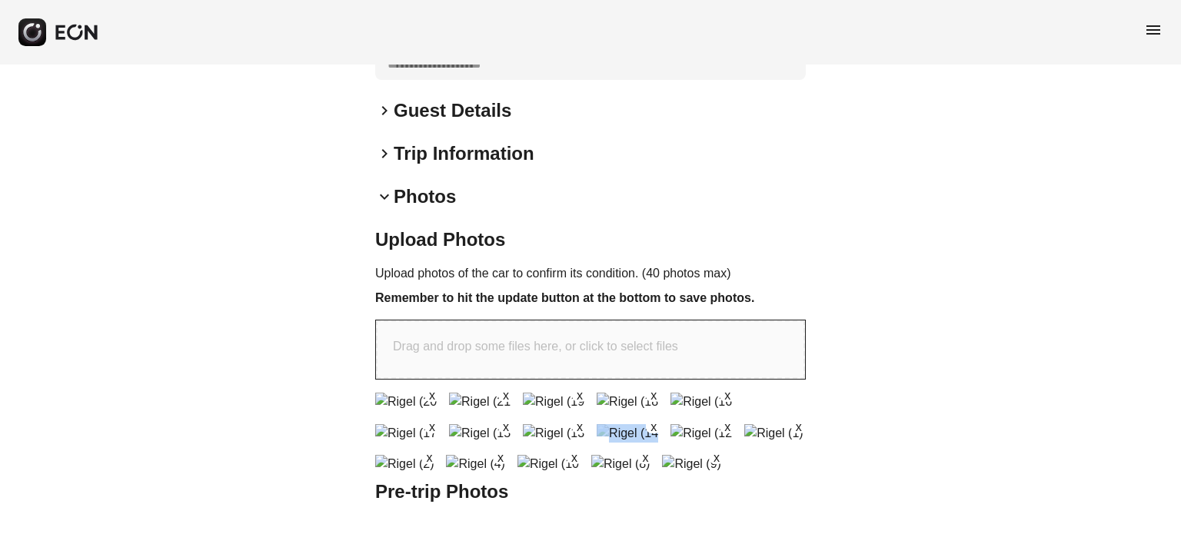
scroll to position [461, 0]
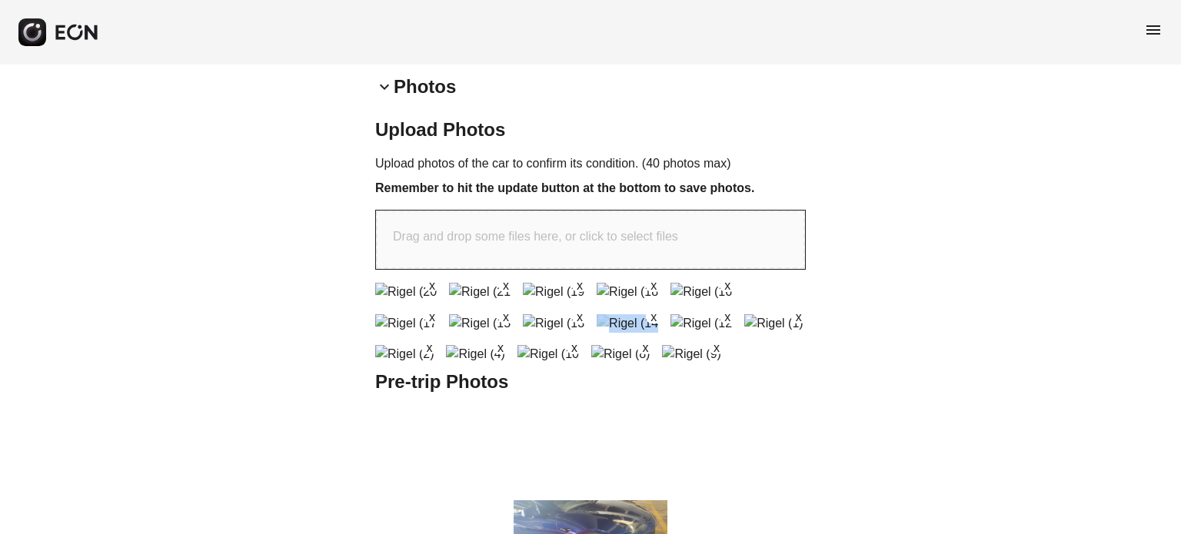
click at [440, 286] on button "x" at bounding box center [431, 284] width 15 height 15
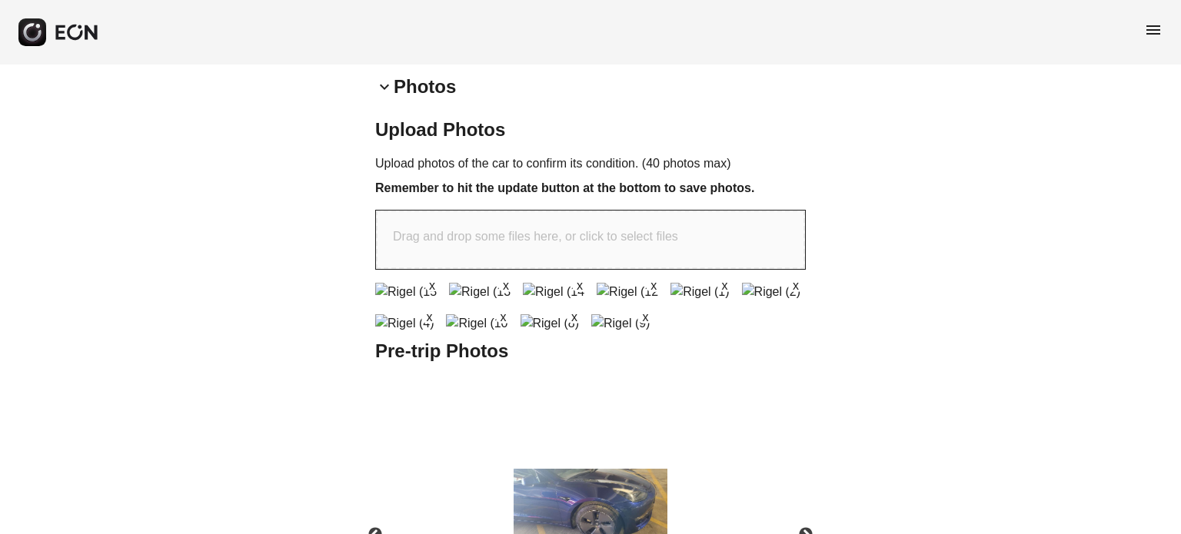
click at [440, 286] on button "x" at bounding box center [431, 284] width 15 height 15
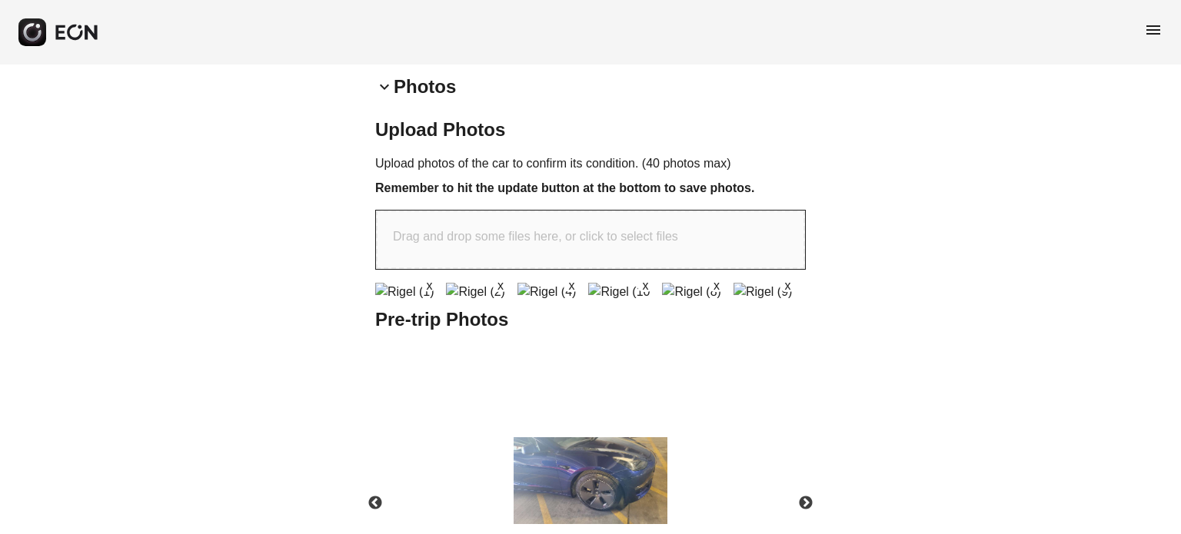
click at [437, 286] on button "x" at bounding box center [428, 284] width 15 height 15
click at [446, 286] on div "x x x x" at bounding box center [590, 291] width 430 height 19
click at [437, 292] on button "x" at bounding box center [428, 284] width 15 height 15
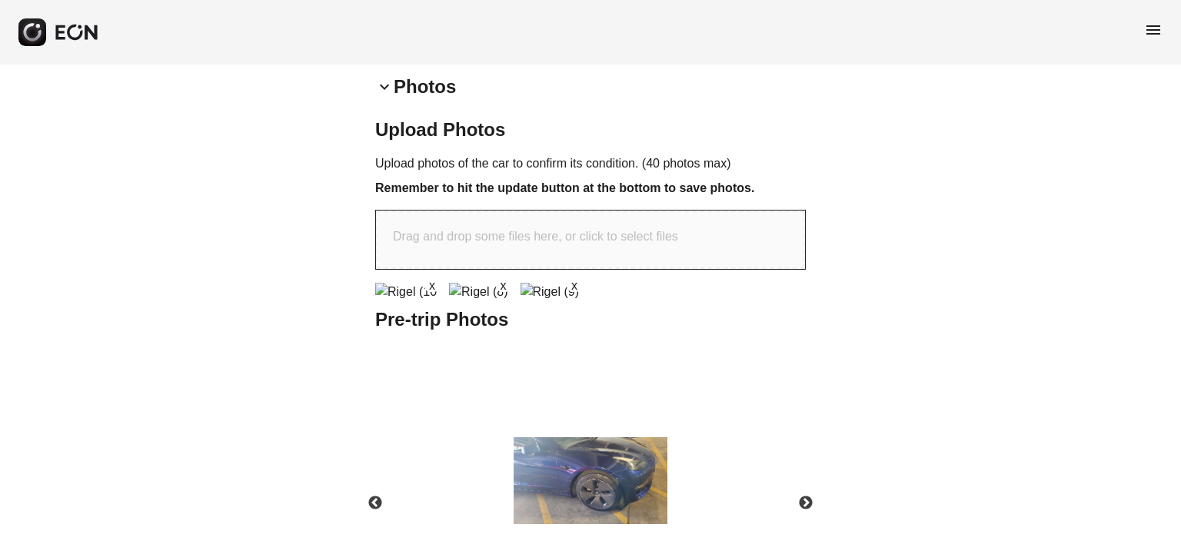
click at [440, 292] on button "x" at bounding box center [431, 284] width 15 height 15
click at [437, 292] on button "x" at bounding box center [428, 284] width 15 height 15
click at [437, 287] on div "x" at bounding box center [428, 283] width 15 height 18
click at [437, 284] on button "x" at bounding box center [428, 284] width 15 height 15
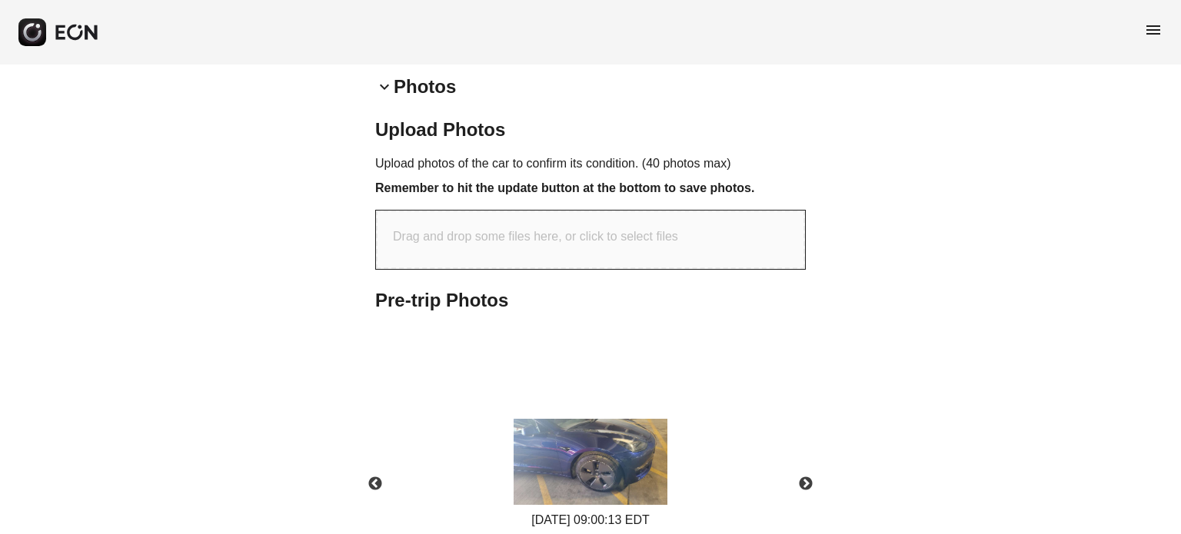
scroll to position [0, 0]
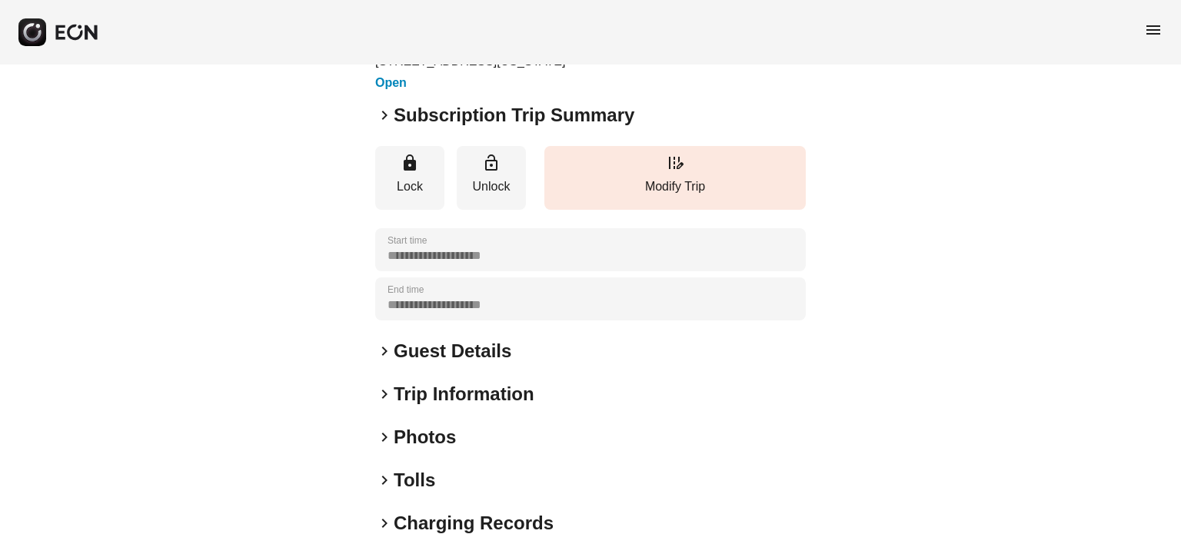
scroll to position [231, 0]
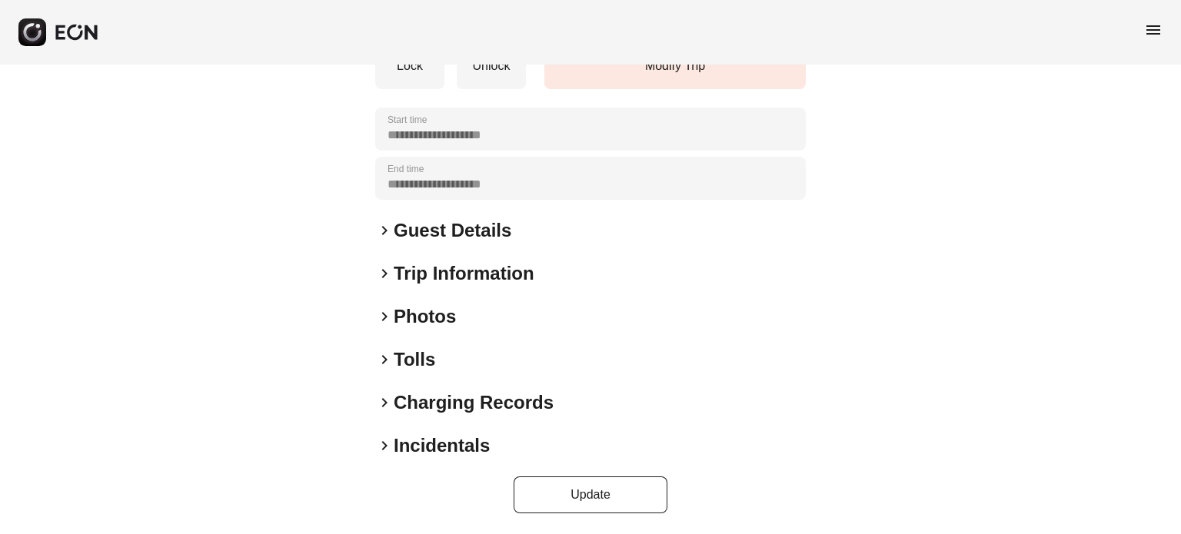
drag, startPoint x: 417, startPoint y: 338, endPoint x: 409, endPoint y: 326, distance: 14.5
click at [412, 331] on div "**********" at bounding box center [590, 184] width 430 height 658
click at [412, 321] on h2 "Photos" at bounding box center [425, 316] width 62 height 25
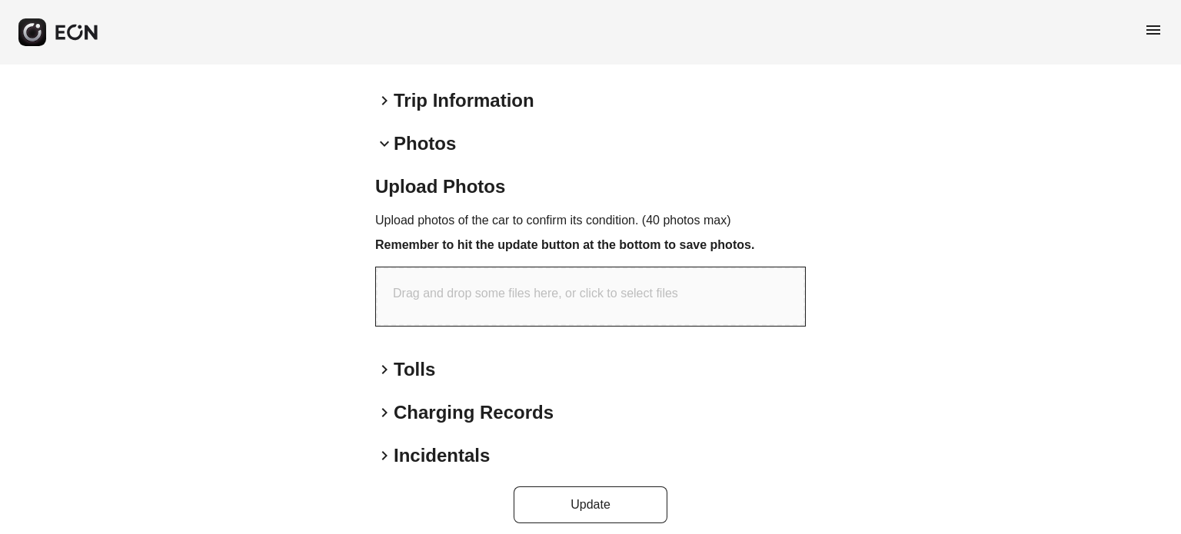
scroll to position [414, 0]
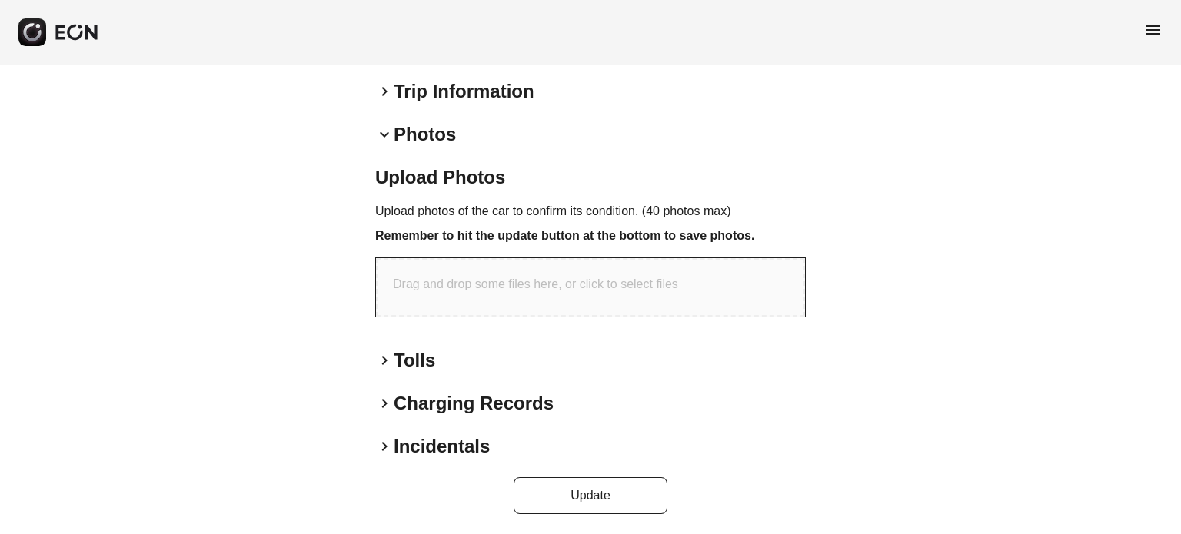
click at [522, 285] on p "Drag and drop some files here, or click to select files" at bounding box center [535, 284] width 285 height 18
type input "**********"
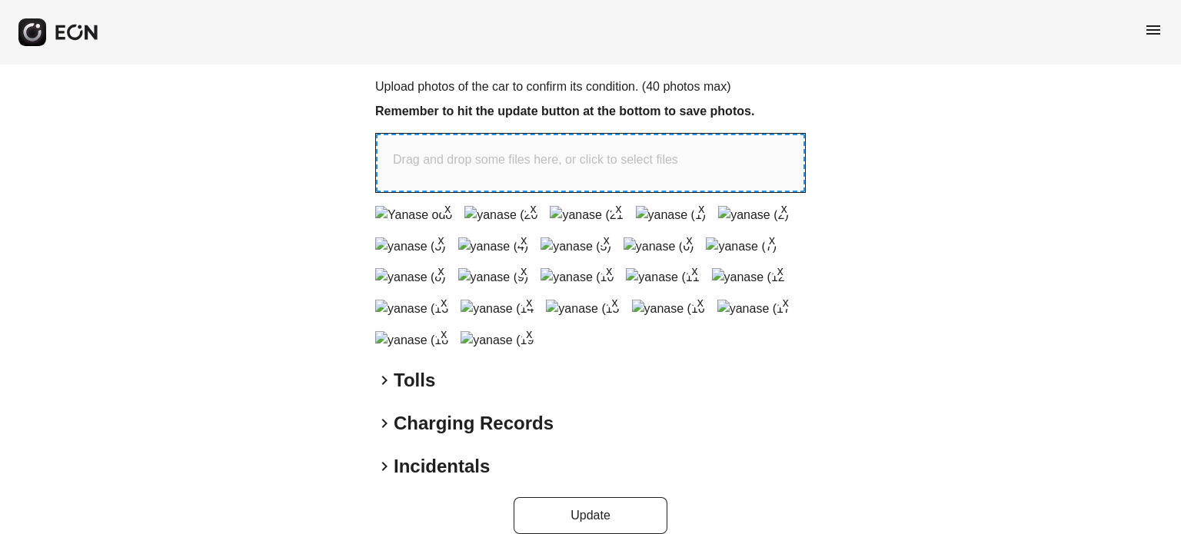
scroll to position [692, 0]
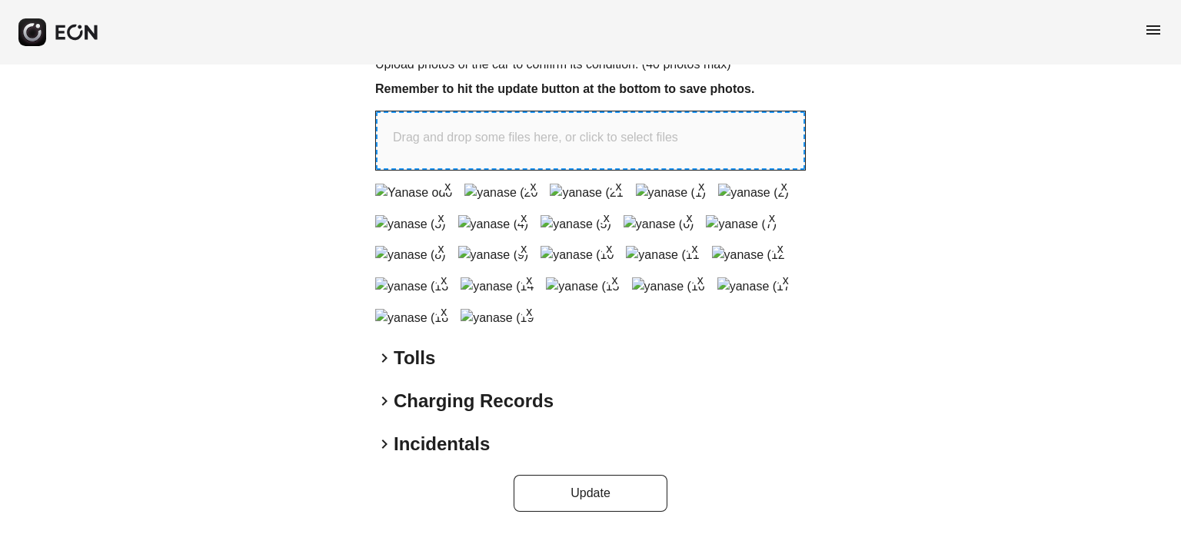
click at [706, 224] on img at bounding box center [741, 224] width 71 height 18
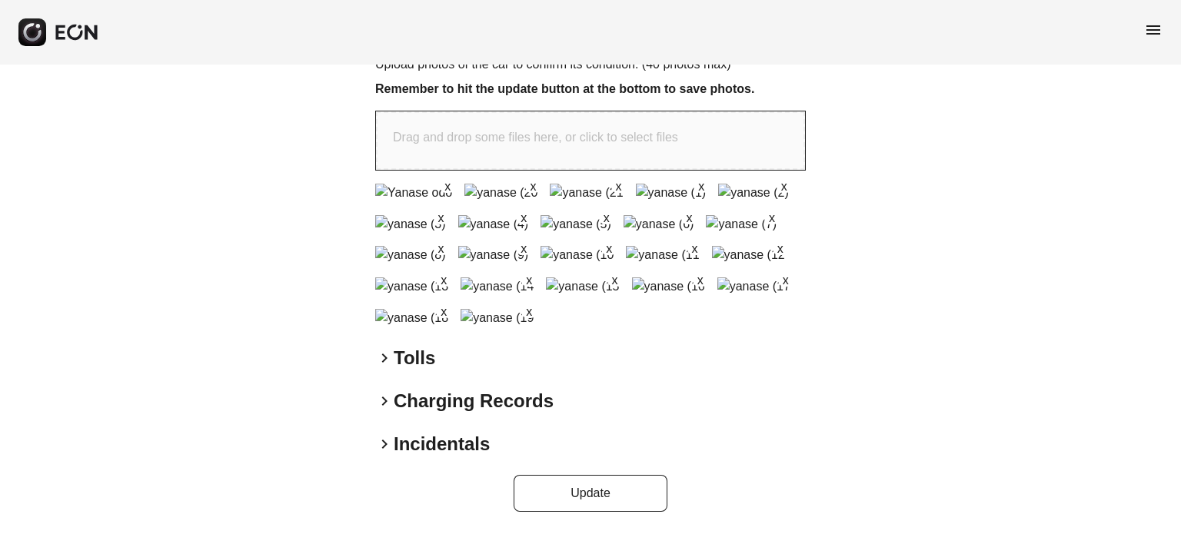
click at [706, 224] on img at bounding box center [741, 224] width 71 height 18
click at [613, 496] on button "Update" at bounding box center [590, 493] width 154 height 37
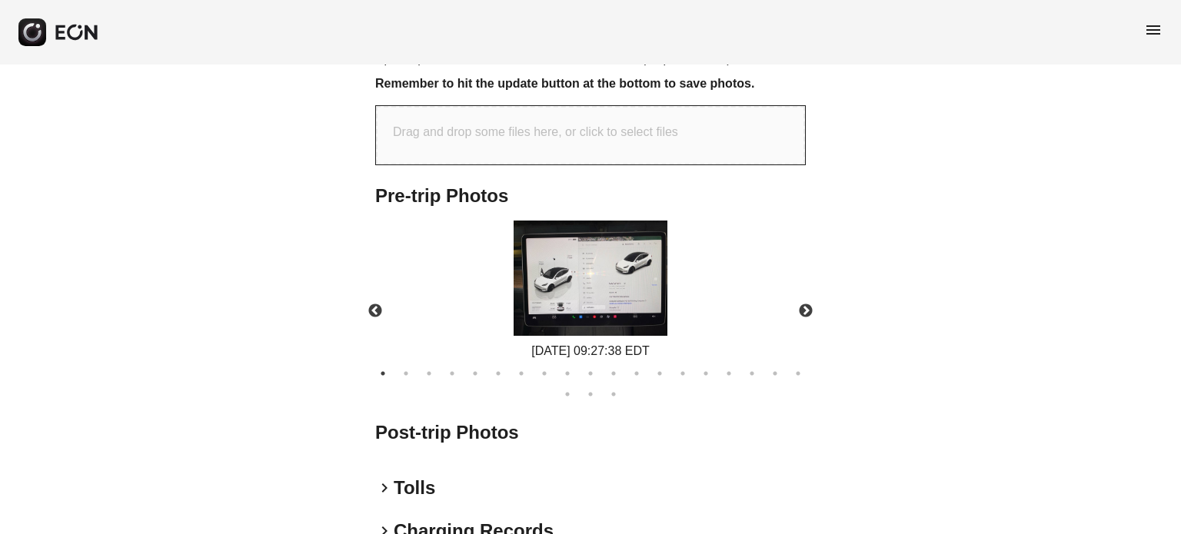
scroll to position [615, 0]
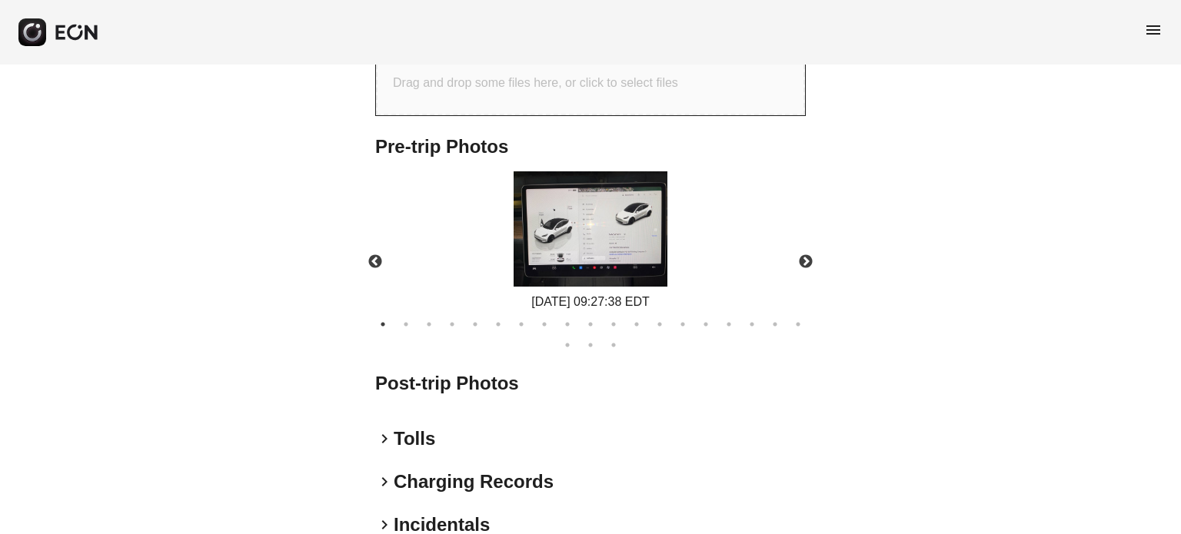
click at [596, 233] on img at bounding box center [590, 228] width 154 height 115
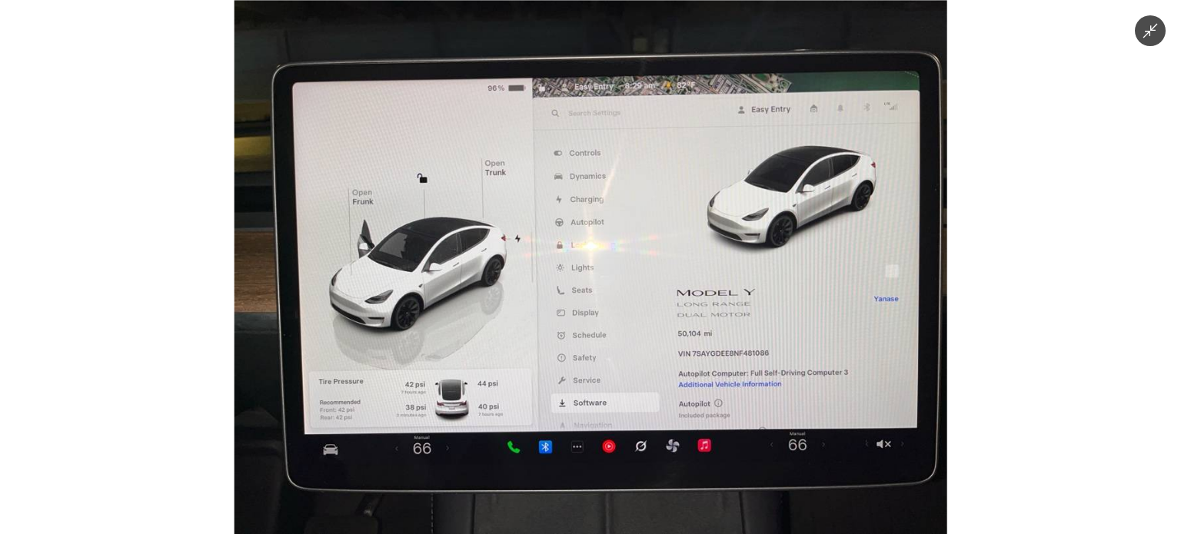
click at [972, 151] on div at bounding box center [590, 267] width 1181 height 534
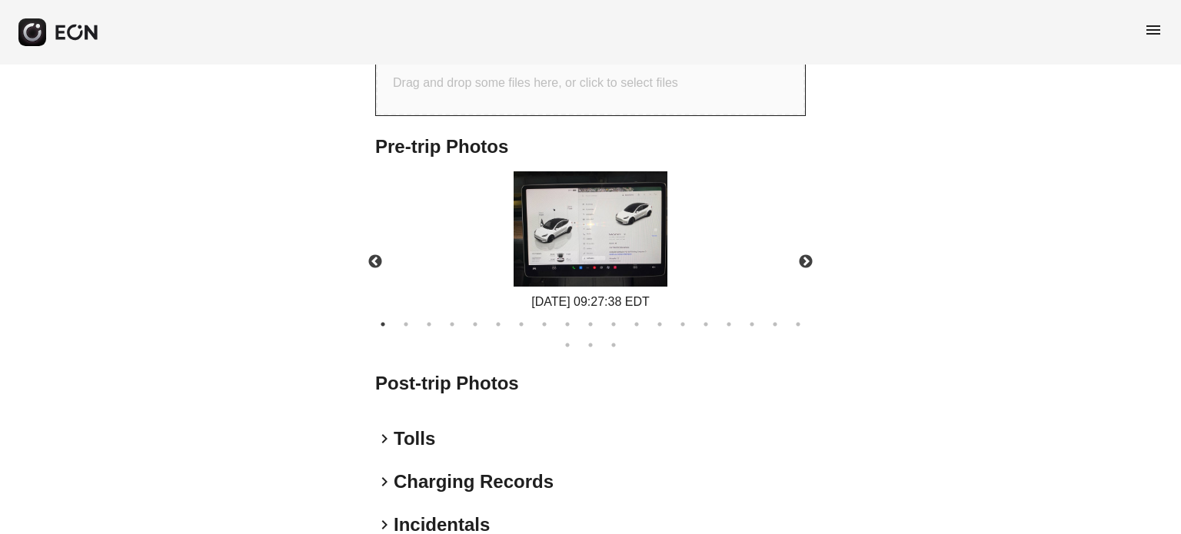
click at [1145, 30] on span "menu" at bounding box center [1153, 30] width 18 height 18
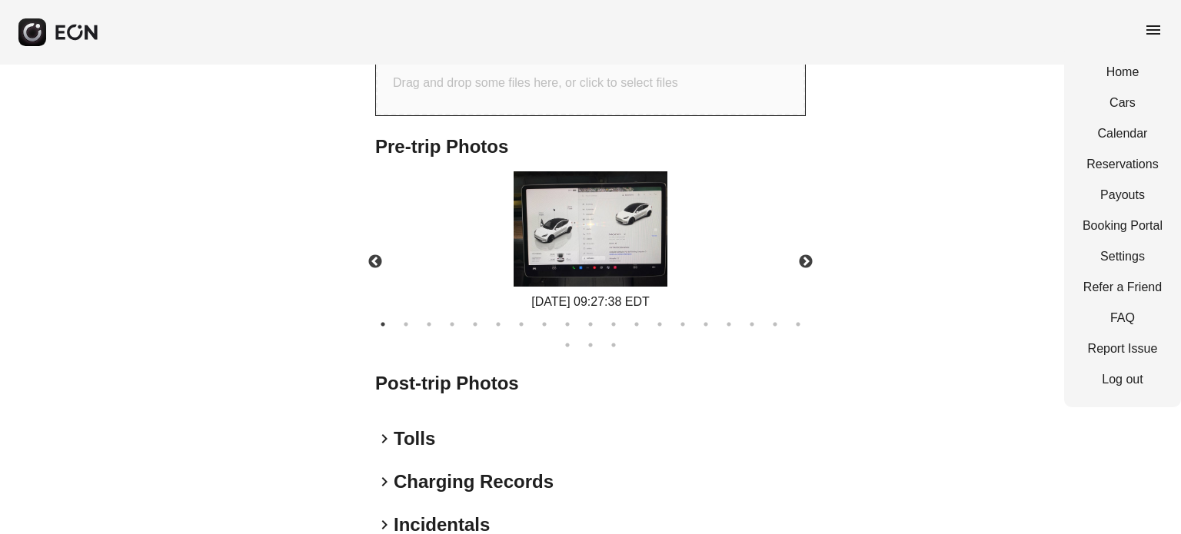
click at [1145, 30] on span "menu" at bounding box center [1153, 30] width 18 height 18
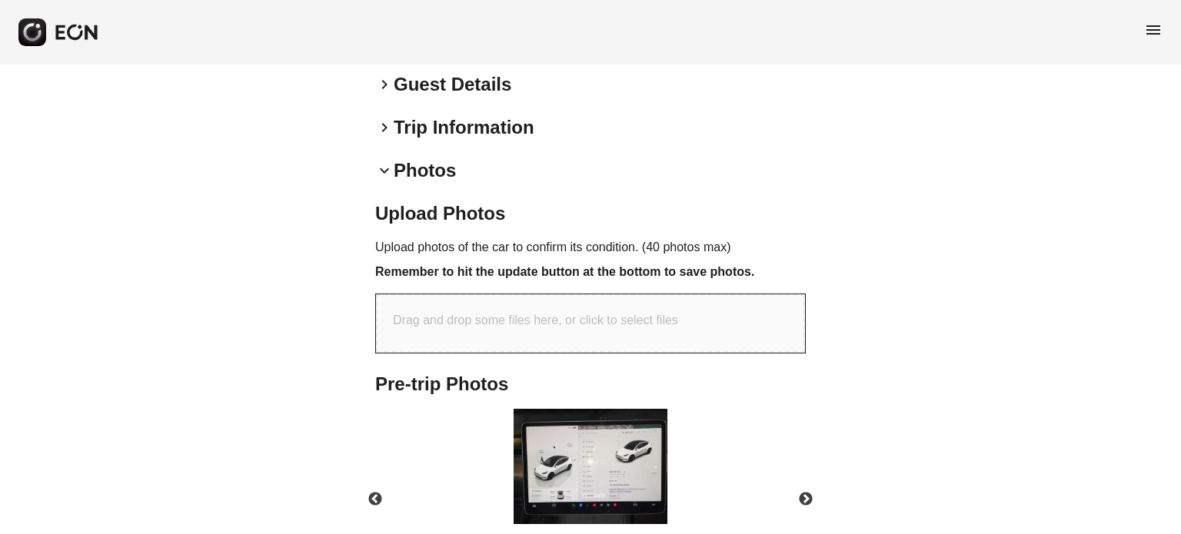
scroll to position [0, 0]
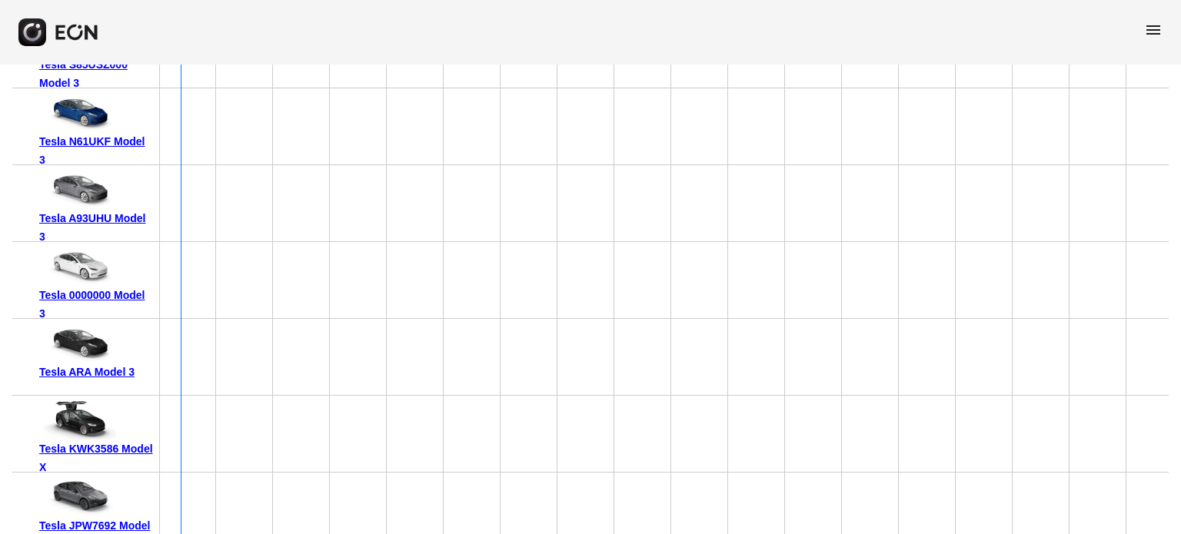
scroll to position [5919, 0]
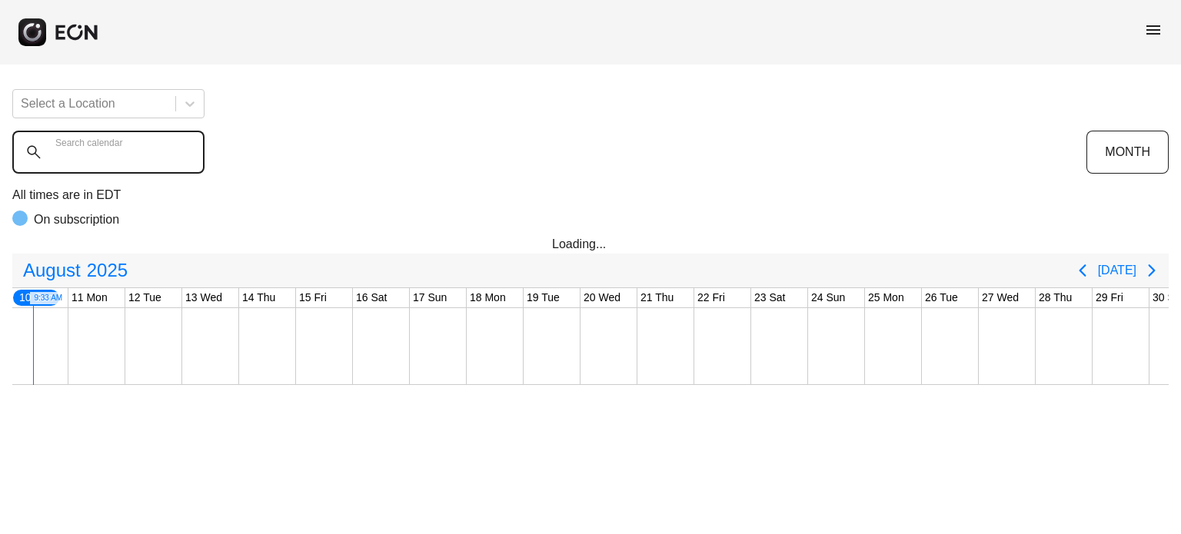
click at [109, 135] on calendar "Search calendar" at bounding box center [108, 152] width 192 height 43
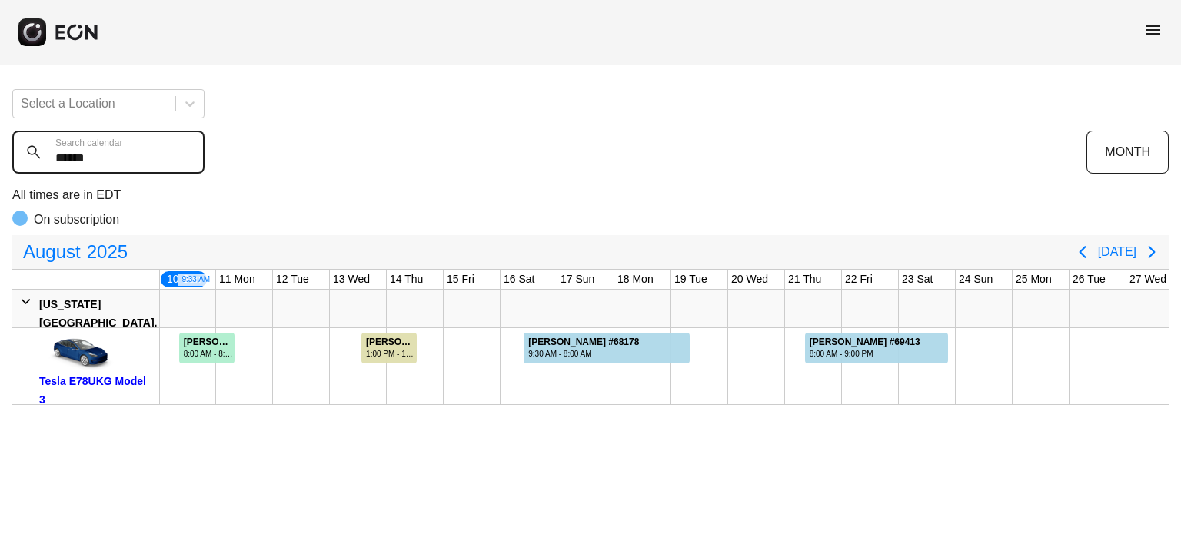
type calendar "******"
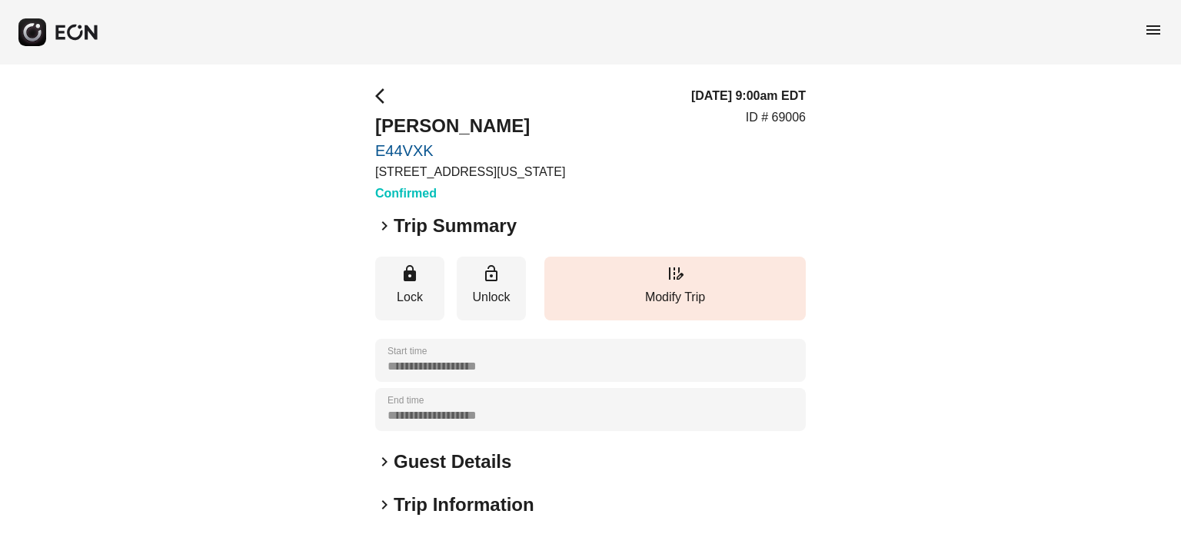
drag, startPoint x: 439, startPoint y: 464, endPoint x: 439, endPoint y: 454, distance: 10.0
click at [439, 464] on h2 "Guest Details" at bounding box center [453, 462] width 118 height 25
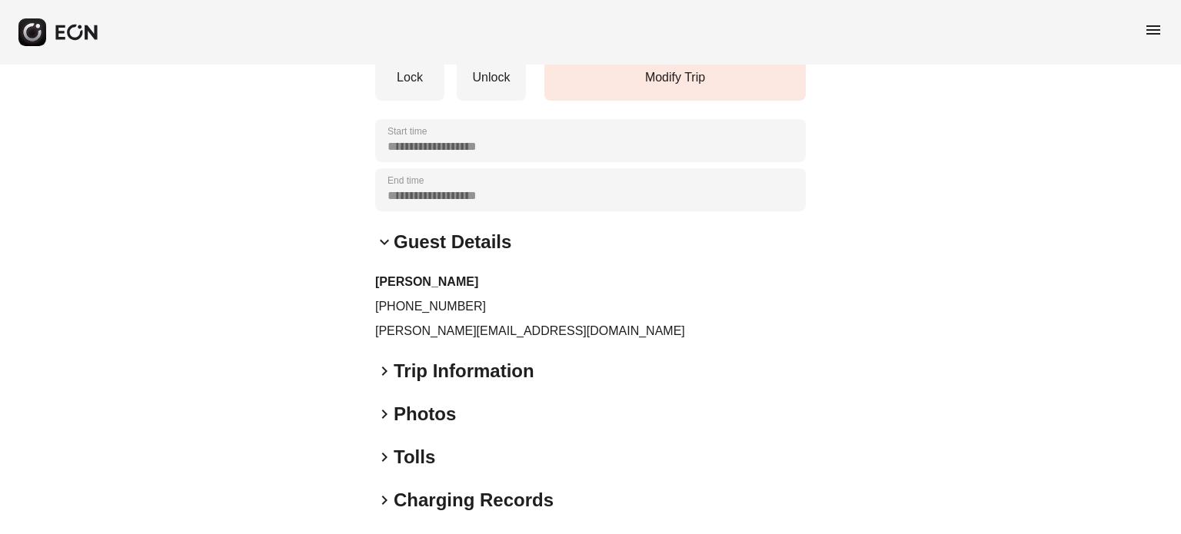
scroll to position [317, 0]
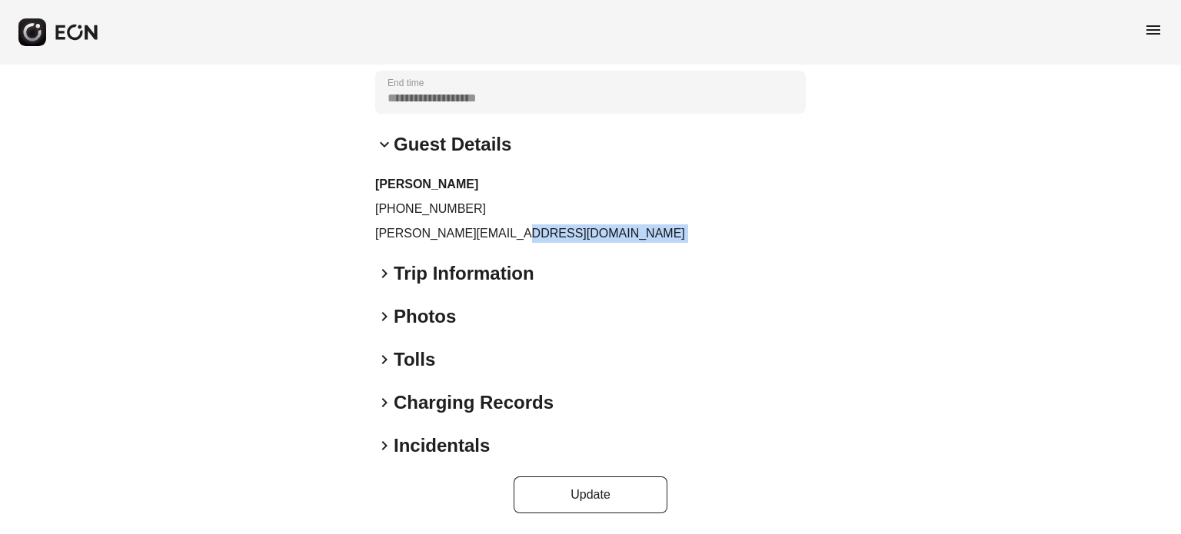
drag, startPoint x: 292, startPoint y: 251, endPoint x: 284, endPoint y: 253, distance: 8.6
click at [284, 253] on div "**********" at bounding box center [590, 141] width 1181 height 789
click at [485, 234] on p "[PERSON_NAME][EMAIL_ADDRESS][DOMAIN_NAME]" at bounding box center [590, 233] width 430 height 18
drag, startPoint x: 493, startPoint y: 228, endPoint x: 344, endPoint y: 236, distance: 149.4
click at [344, 236] on div "**********" at bounding box center [590, 141] width 1181 height 789
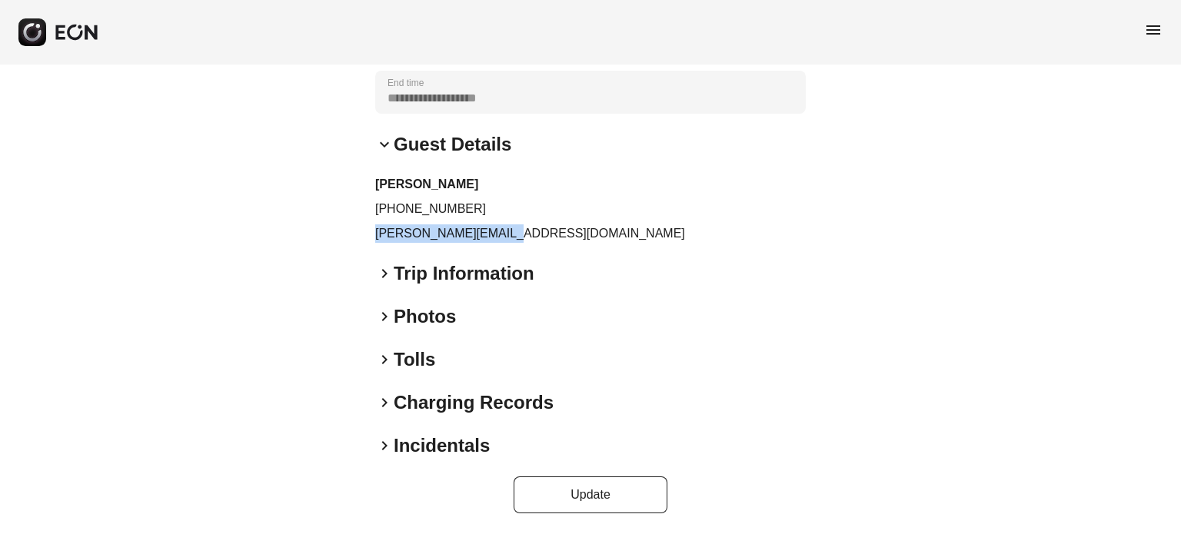
click at [487, 236] on p "[PERSON_NAME][EMAIL_ADDRESS][DOMAIN_NAME]" at bounding box center [590, 233] width 430 height 18
drag, startPoint x: 520, startPoint y: 234, endPoint x: 365, endPoint y: 235, distance: 155.3
click at [365, 235] on div "**********" at bounding box center [590, 141] width 1181 height 789
copy p "[PERSON_NAME][EMAIL_ADDRESS][DOMAIN_NAME]"
drag, startPoint x: 422, startPoint y: 204, endPoint x: 388, endPoint y: 211, distance: 34.5
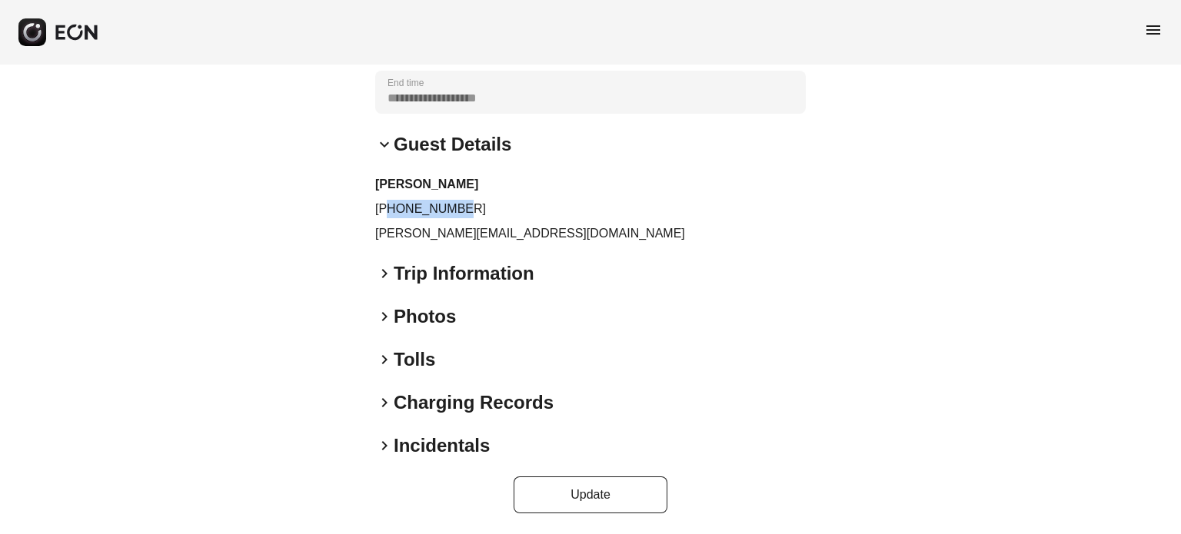
click at [388, 211] on p "[PHONE_NUMBER]" at bounding box center [590, 209] width 430 height 18
copy p "6465120404"
